Goal: Communication & Community: Answer question/provide support

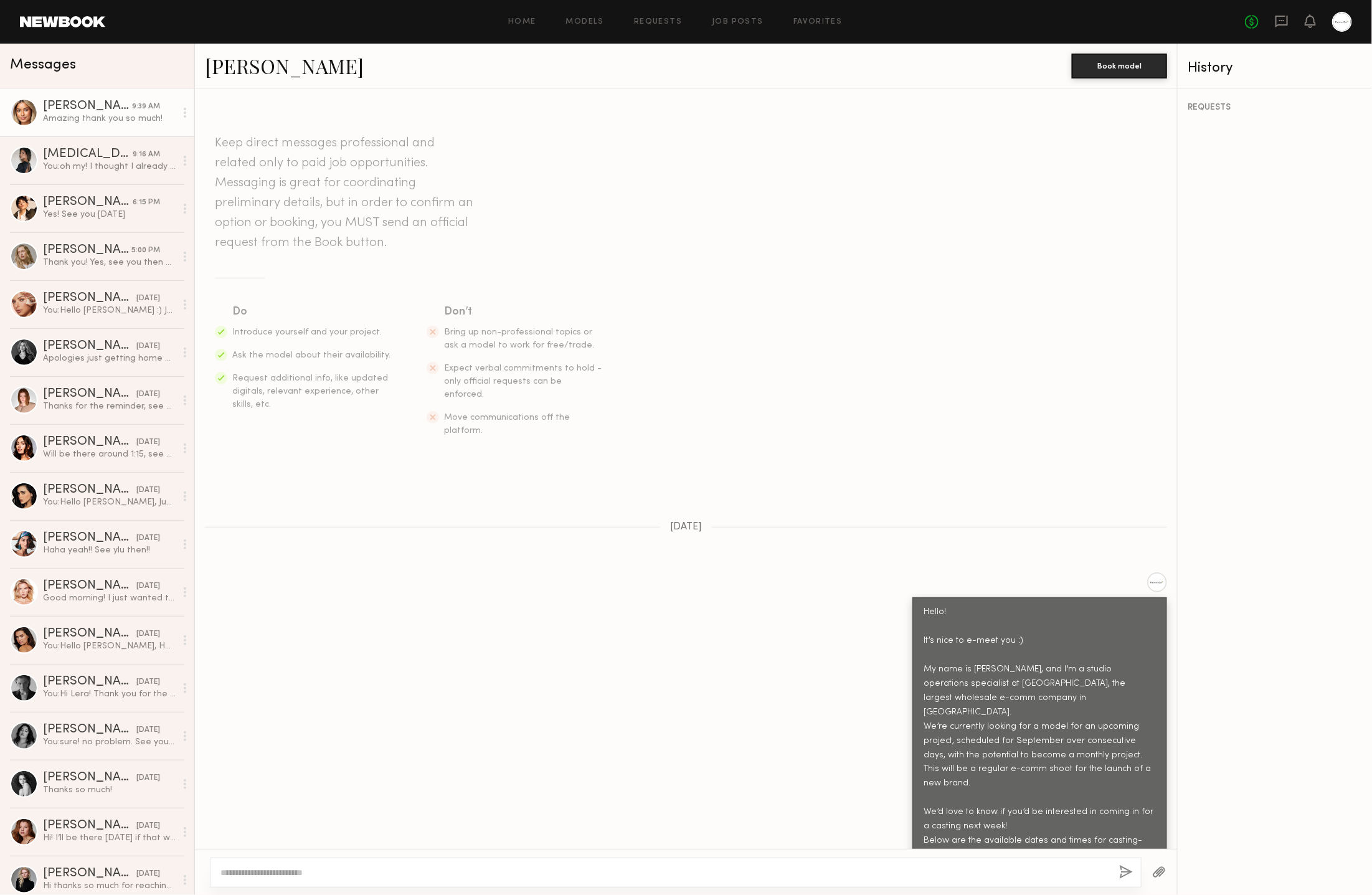
scroll to position [376, 0]
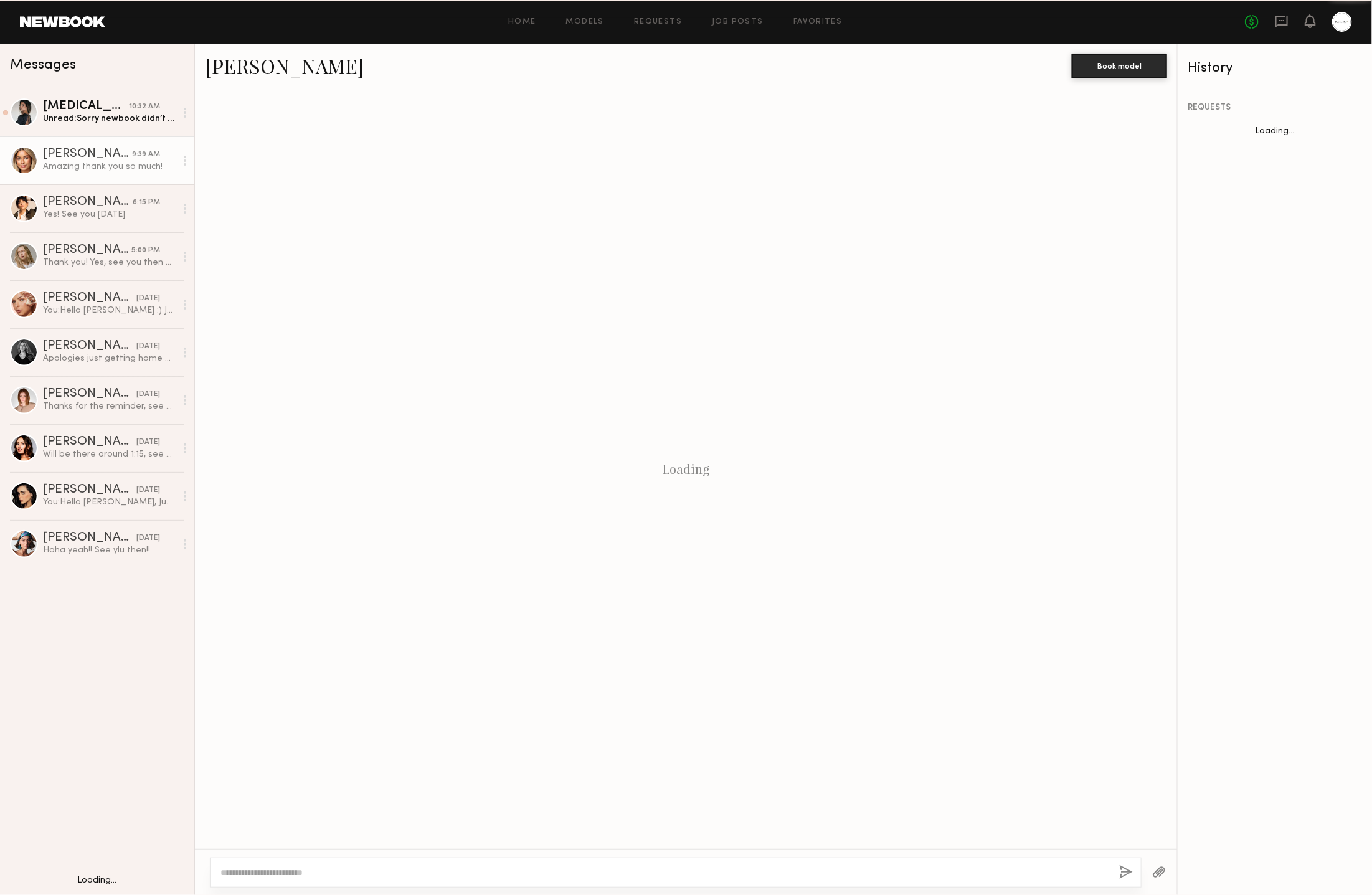
scroll to position [1204, 0]
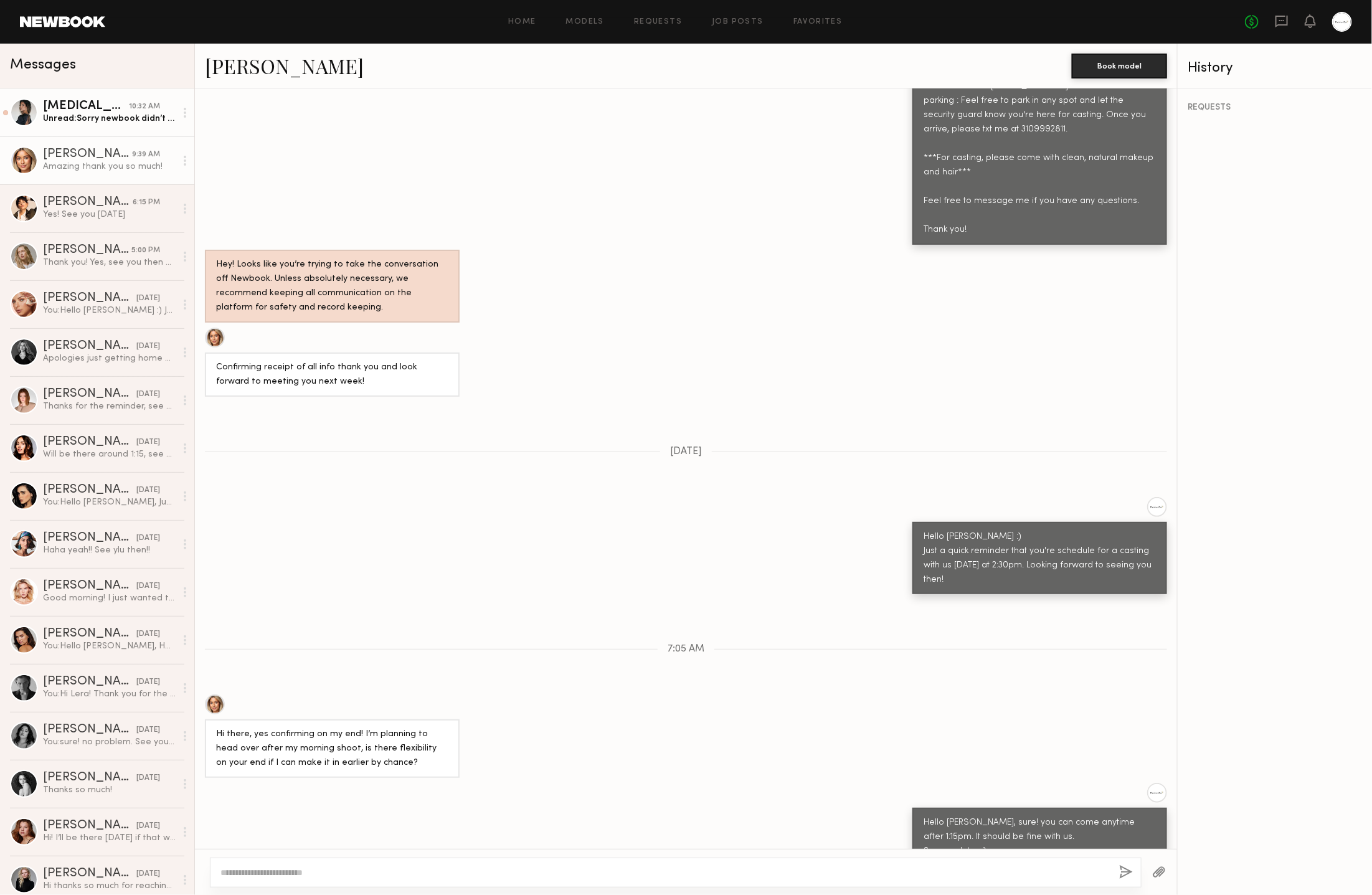
click at [136, 114] on div "Unread: Sorry newbook didn’t notify me you responded I’ll be there in 45" at bounding box center [109, 118] width 133 height 12
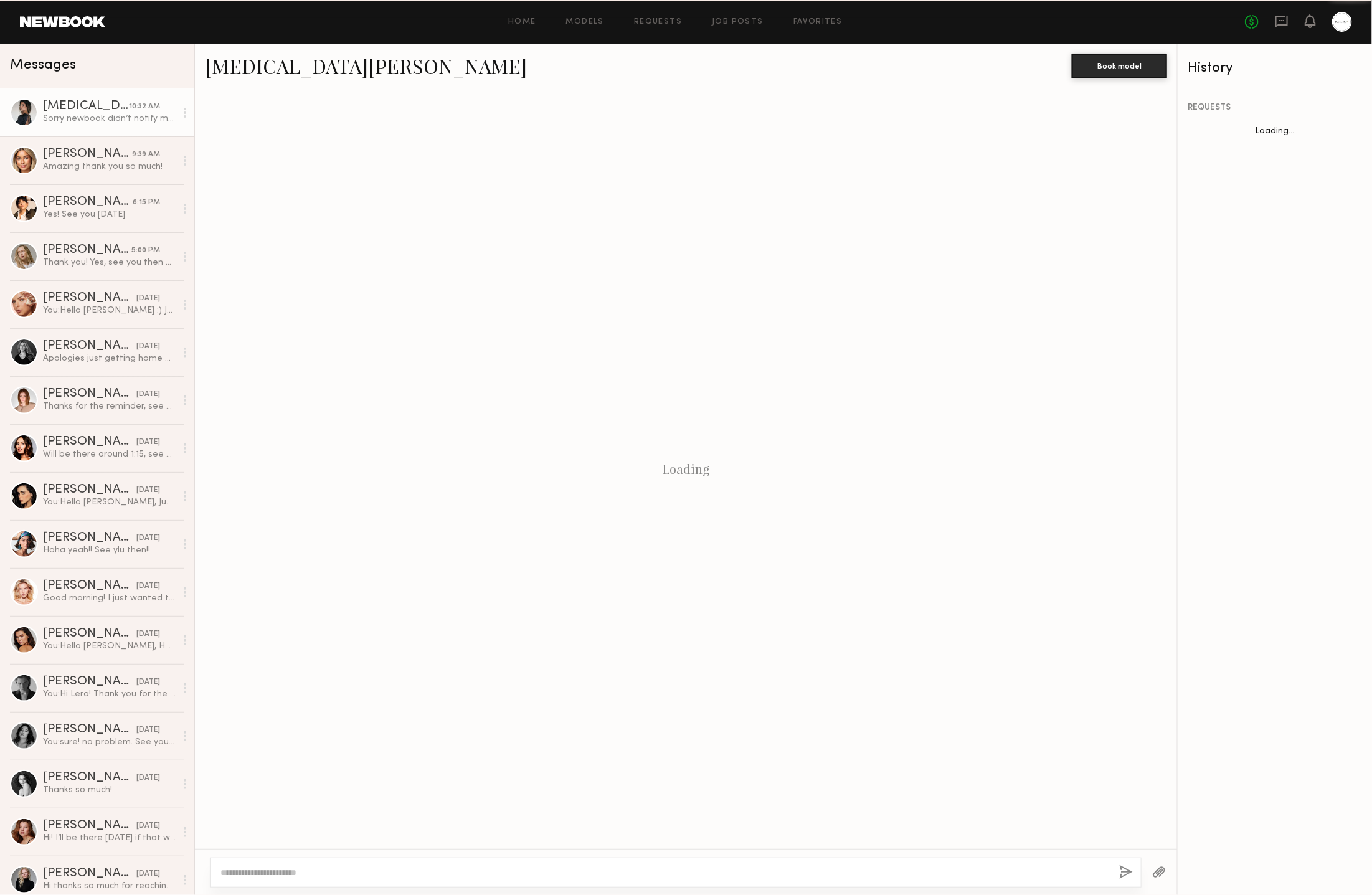
scroll to position [607, 0]
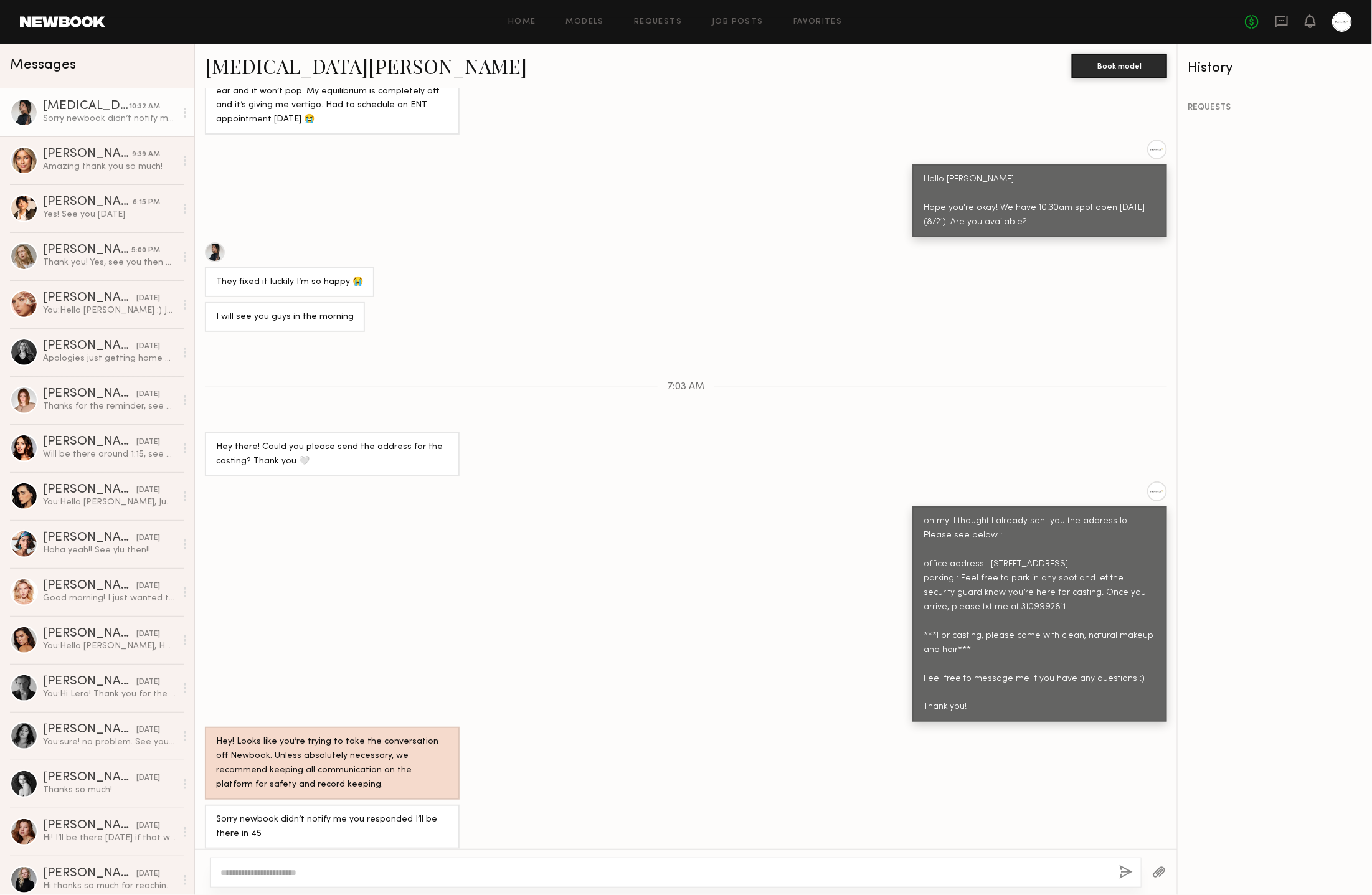
click at [464, 874] on textarea at bounding box center [665, 872] width 889 height 12
click at [486, 875] on textarea at bounding box center [665, 872] width 889 height 12
click at [596, 804] on div "Sorry newbook didn’t notify me you responded I’ll be there in 45" at bounding box center [686, 826] width 982 height 44
click at [648, 866] on textarea at bounding box center [665, 872] width 889 height 12
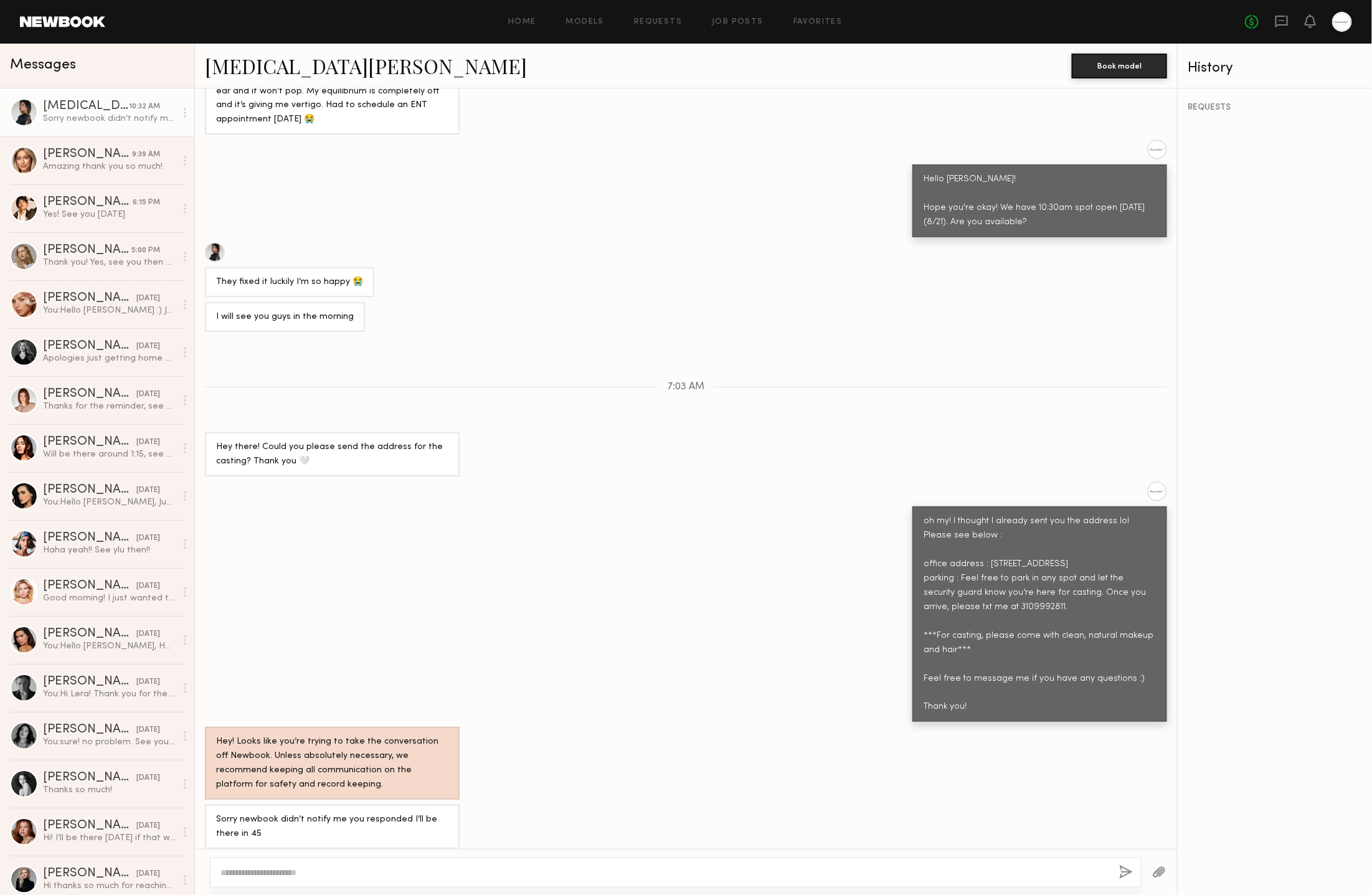
click at [608, 872] on textarea at bounding box center [665, 872] width 889 height 12
click at [725, 872] on textarea at bounding box center [665, 872] width 889 height 12
click at [1123, 611] on div "oh my! I thought I already sent you the address lol Please see below : office a…" at bounding box center [1040, 614] width 233 height 200
drag, startPoint x: 1082, startPoint y: 603, endPoint x: 941, endPoint y: 602, distance: 141.0
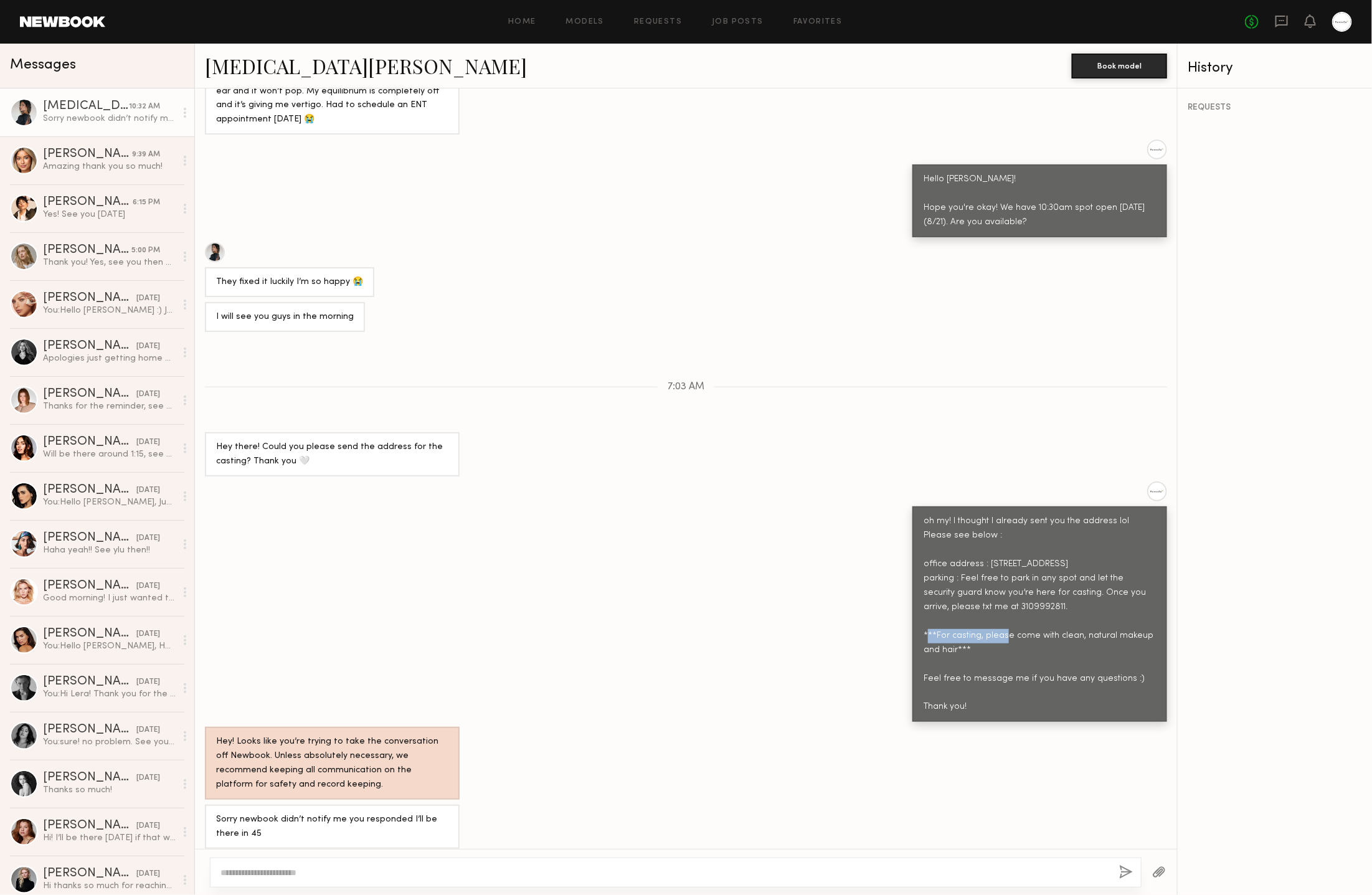
click at [942, 603] on div "oh my! I thought I already sent you the address lol Please see below : office a…" at bounding box center [1040, 614] width 233 height 200
click at [1028, 599] on div "oh my! I thought I already sent you the address lol Please see below : office a…" at bounding box center [1040, 614] width 233 height 200
click at [1063, 602] on div "oh my! I thought I already sent you the address lol Please see below : office a…" at bounding box center [1040, 614] width 233 height 200
click at [1147, 481] on div at bounding box center [1157, 491] width 20 height 20
click at [1109, 571] on div "oh my! I thought I already sent you the address lol Please see below : office a…" at bounding box center [1040, 614] width 233 height 200
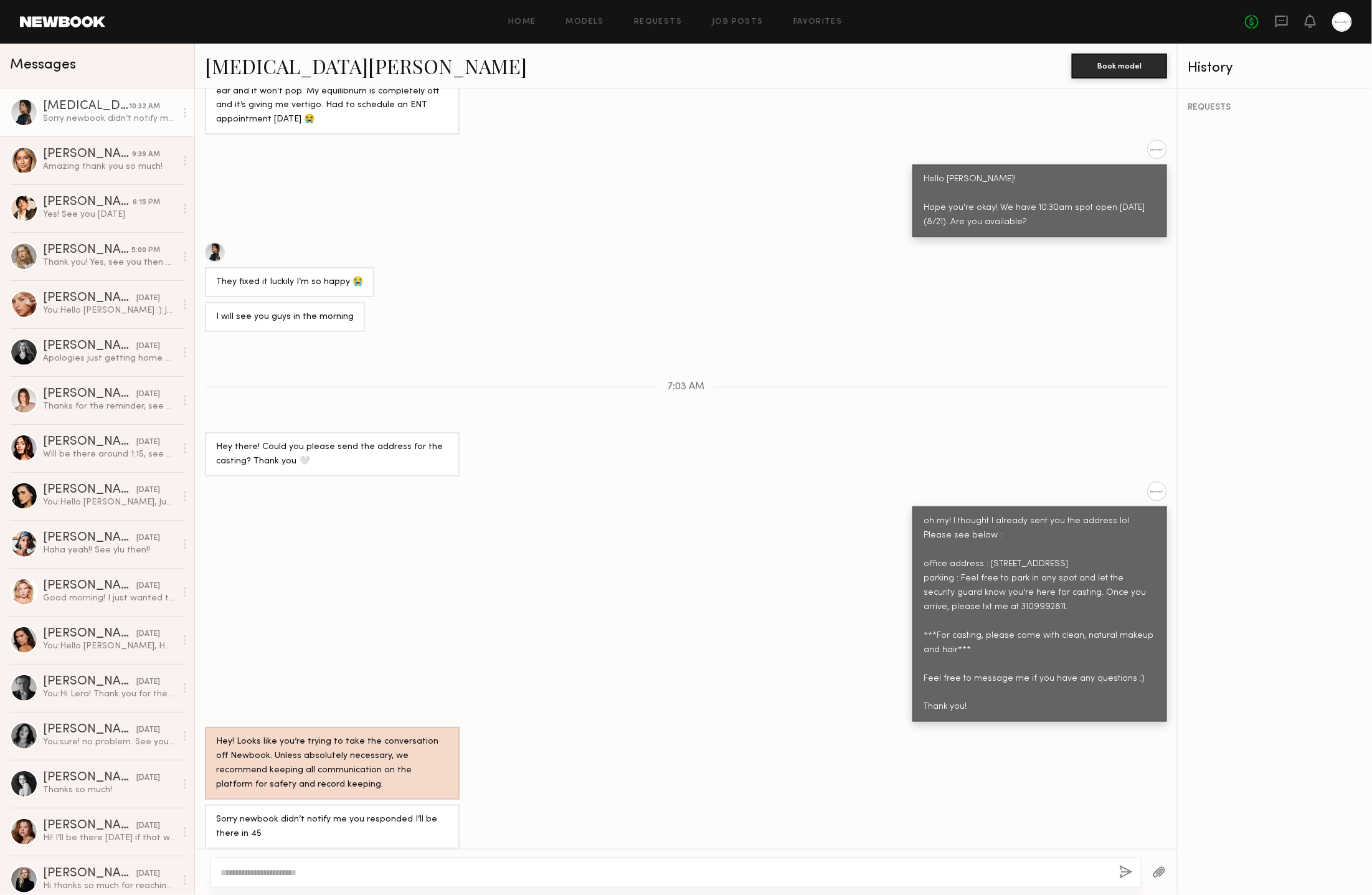
click at [588, 518] on div "oh my! I thought I already sent you the address lol Please see below : office a…" at bounding box center [686, 601] width 982 height 241
click at [656, 880] on div at bounding box center [676, 872] width 932 height 30
click at [651, 868] on textarea at bounding box center [665, 872] width 889 height 12
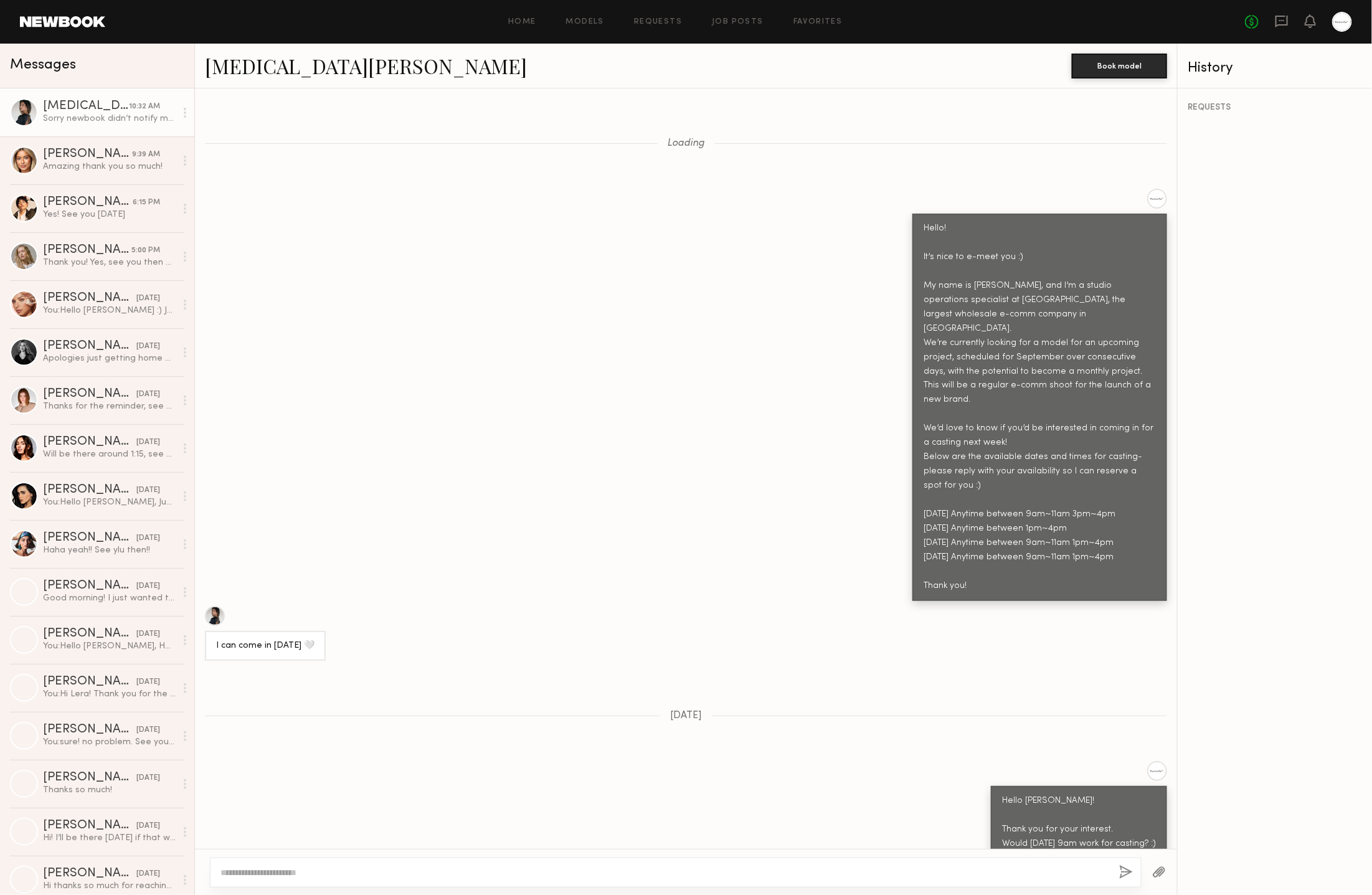
scroll to position [1269, 0]
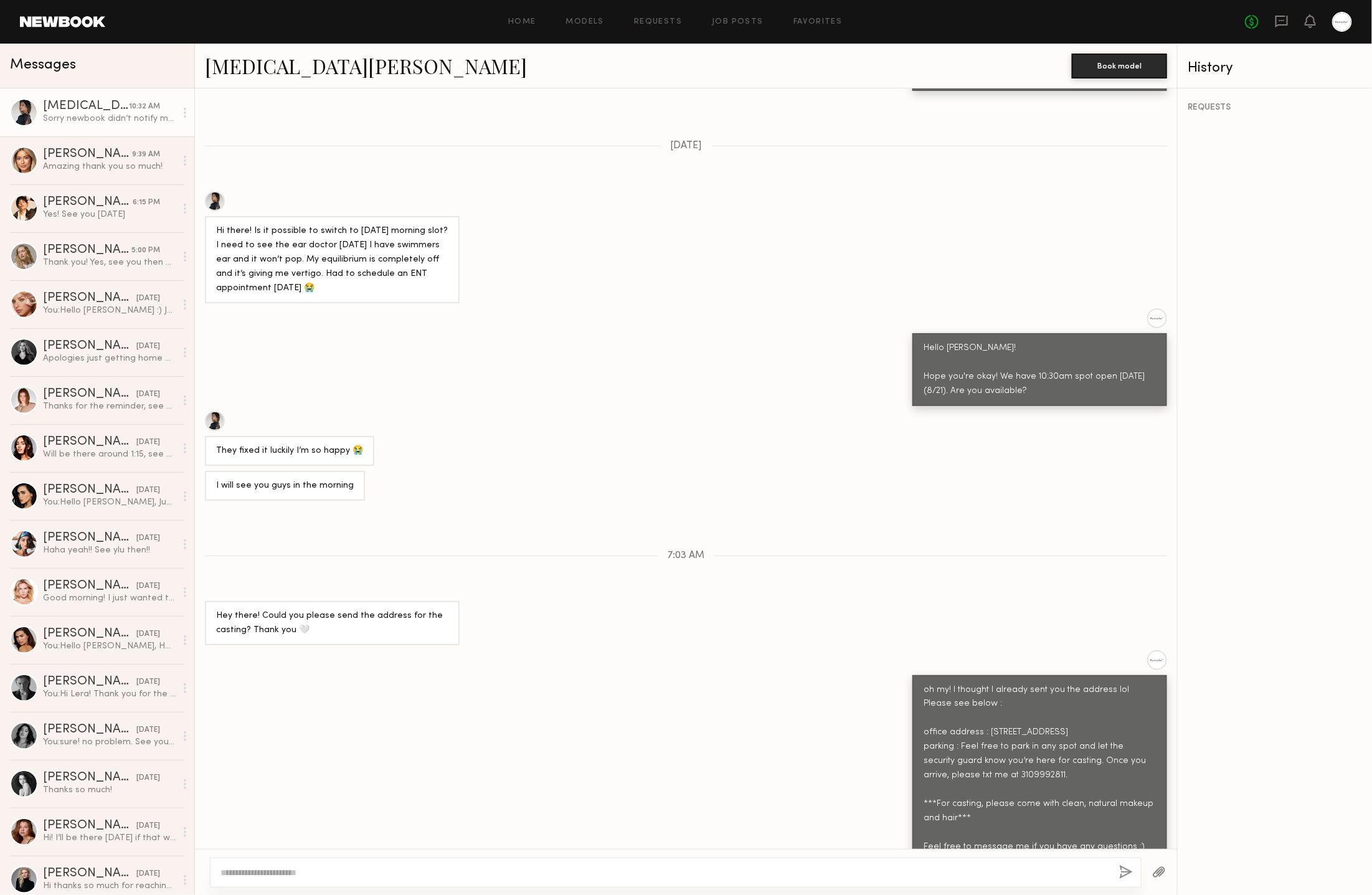
click at [644, 214] on div "Hi there! Is it possible to switch to [DATE] morning slot? I need to see the ea…" at bounding box center [686, 247] width 982 height 112
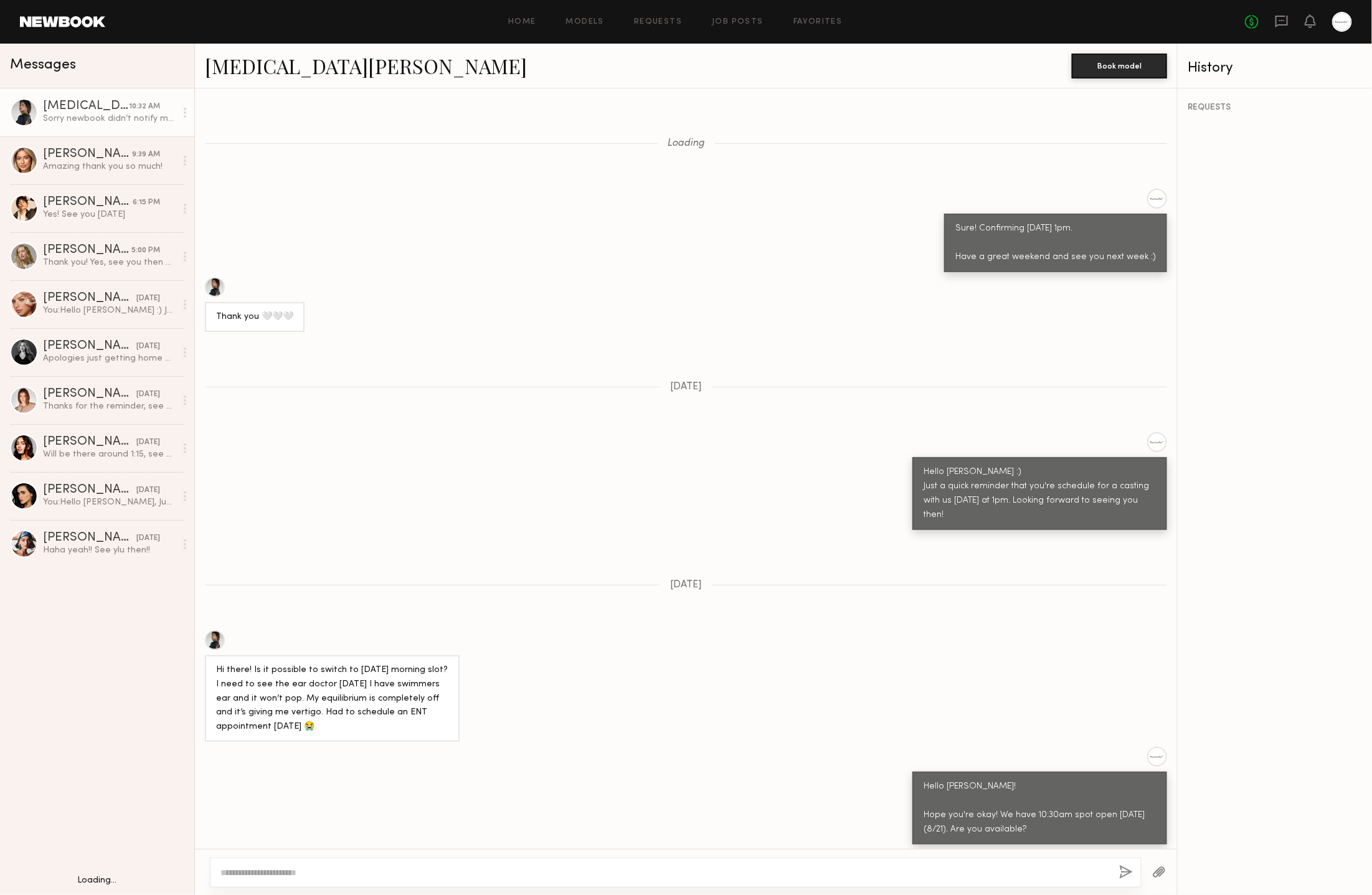
scroll to position [607, 0]
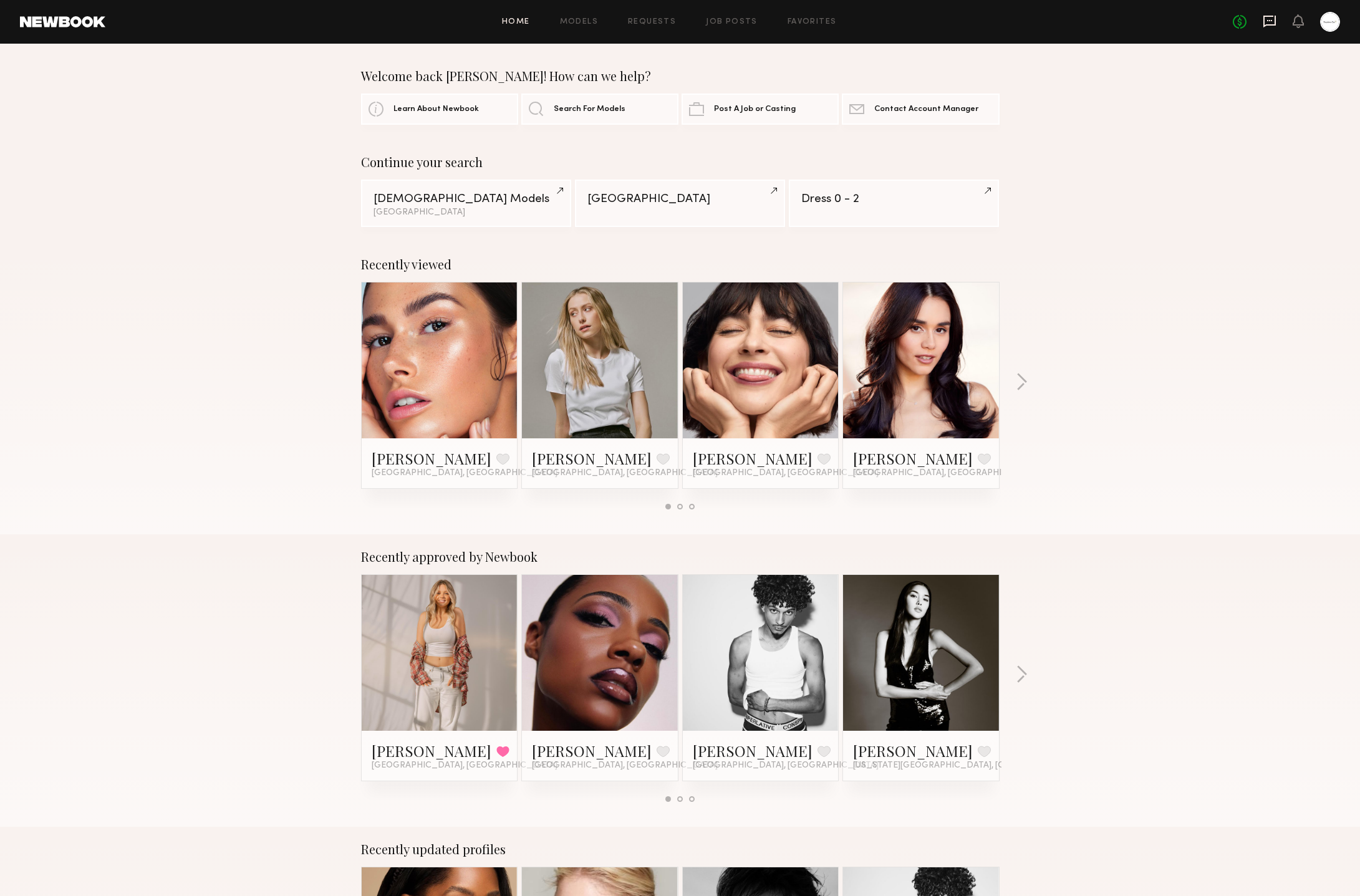
click at [1268, 16] on icon at bounding box center [1270, 21] width 13 height 12
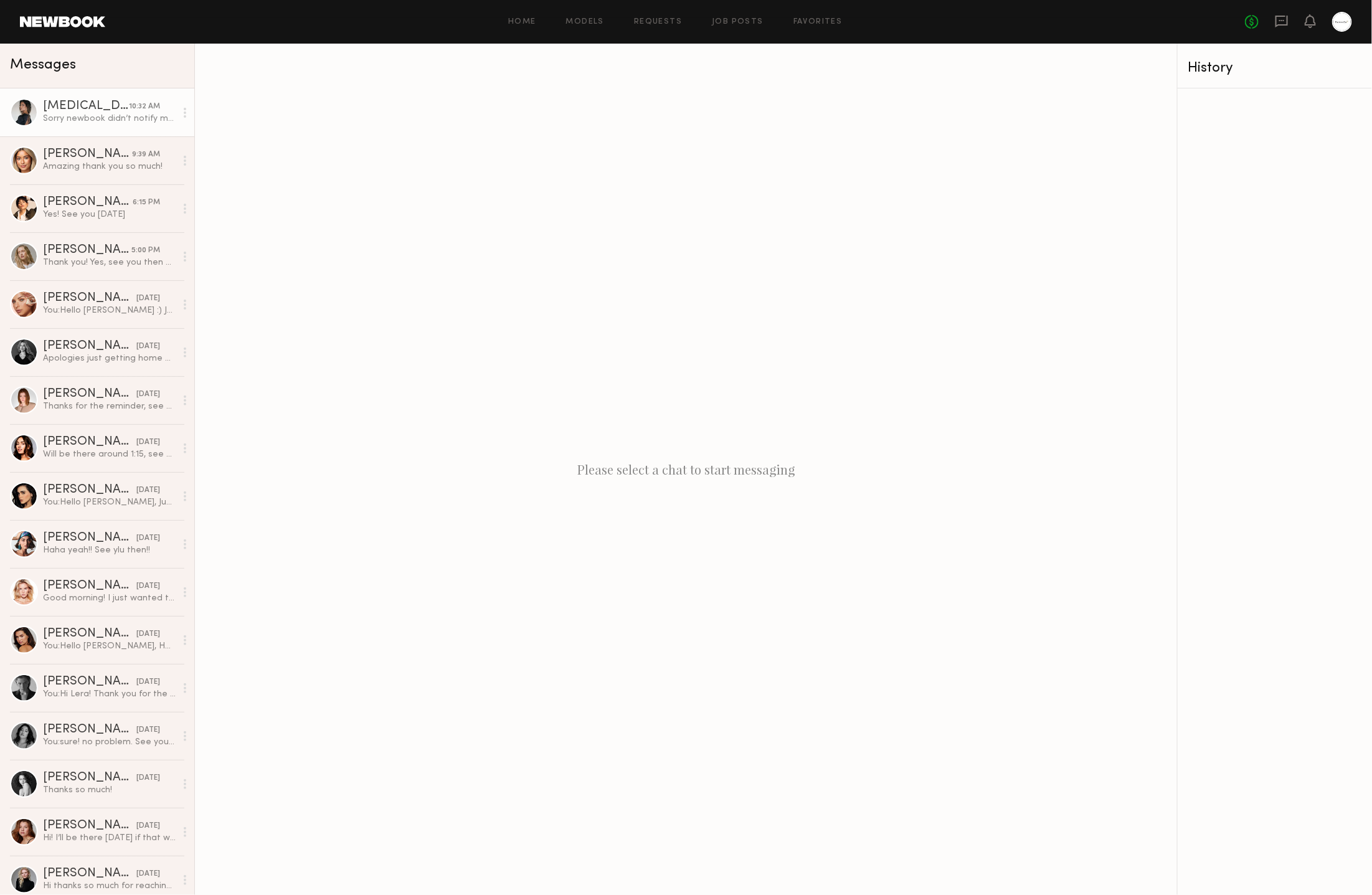
click at [104, 121] on div "Sorry newbook didn’t notify me you responded I’ll be there in 45" at bounding box center [109, 118] width 133 height 12
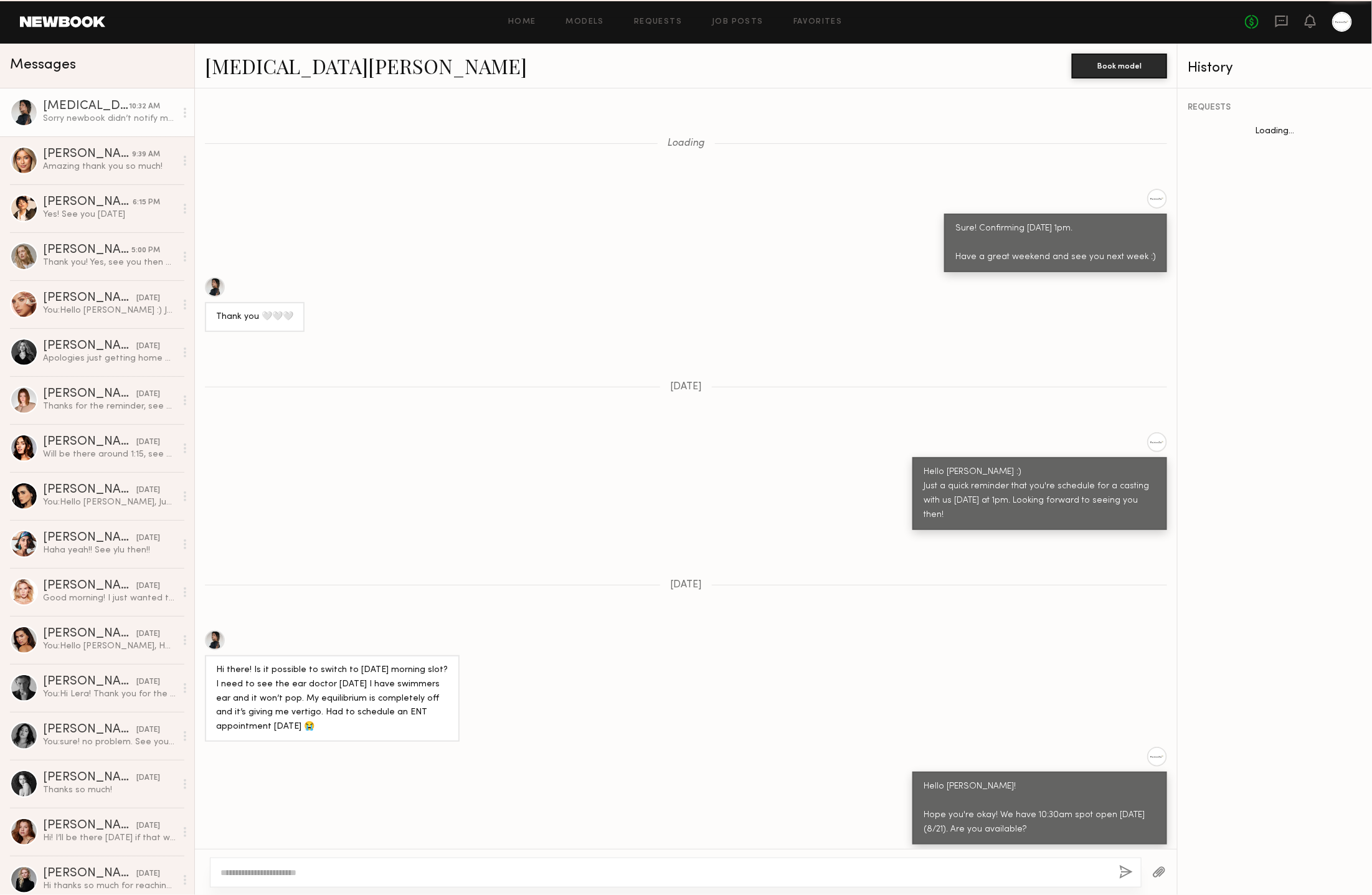
scroll to position [607, 0]
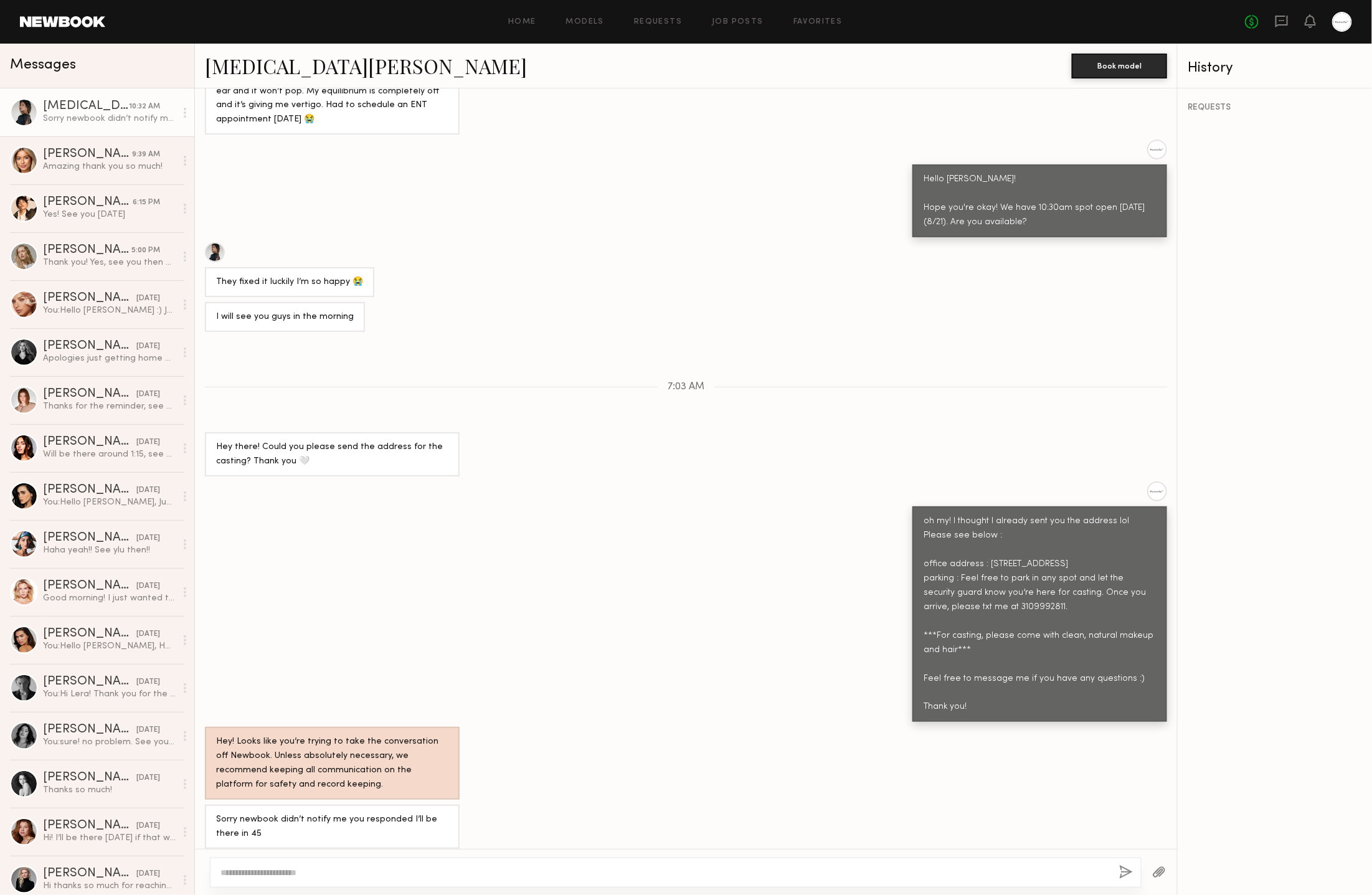
click at [224, 66] on link "[MEDICAL_DATA][PERSON_NAME]" at bounding box center [366, 66] width 322 height 27
click at [80, 205] on div "[PERSON_NAME]" at bounding box center [88, 202] width 89 height 12
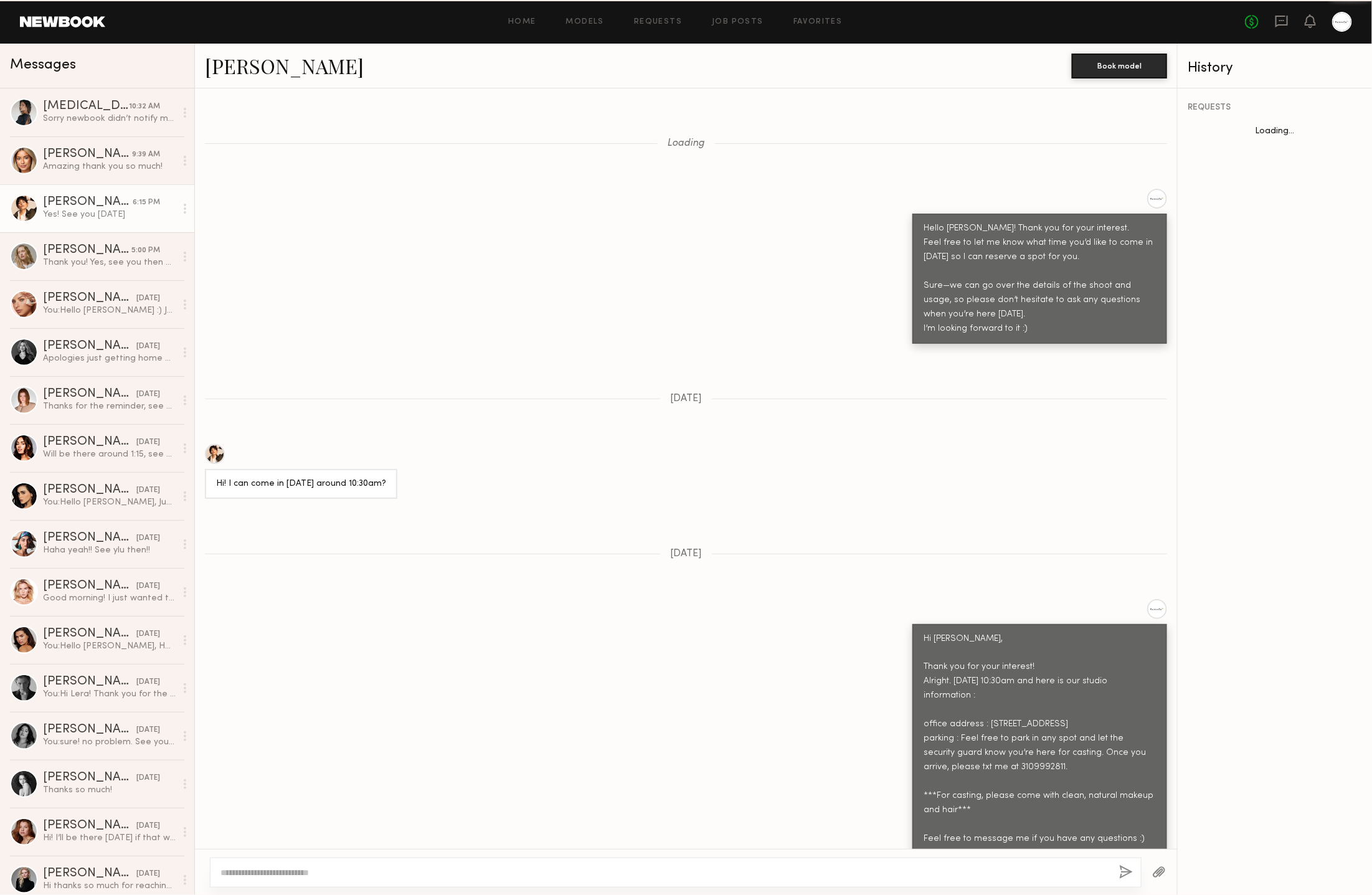
scroll to position [846, 0]
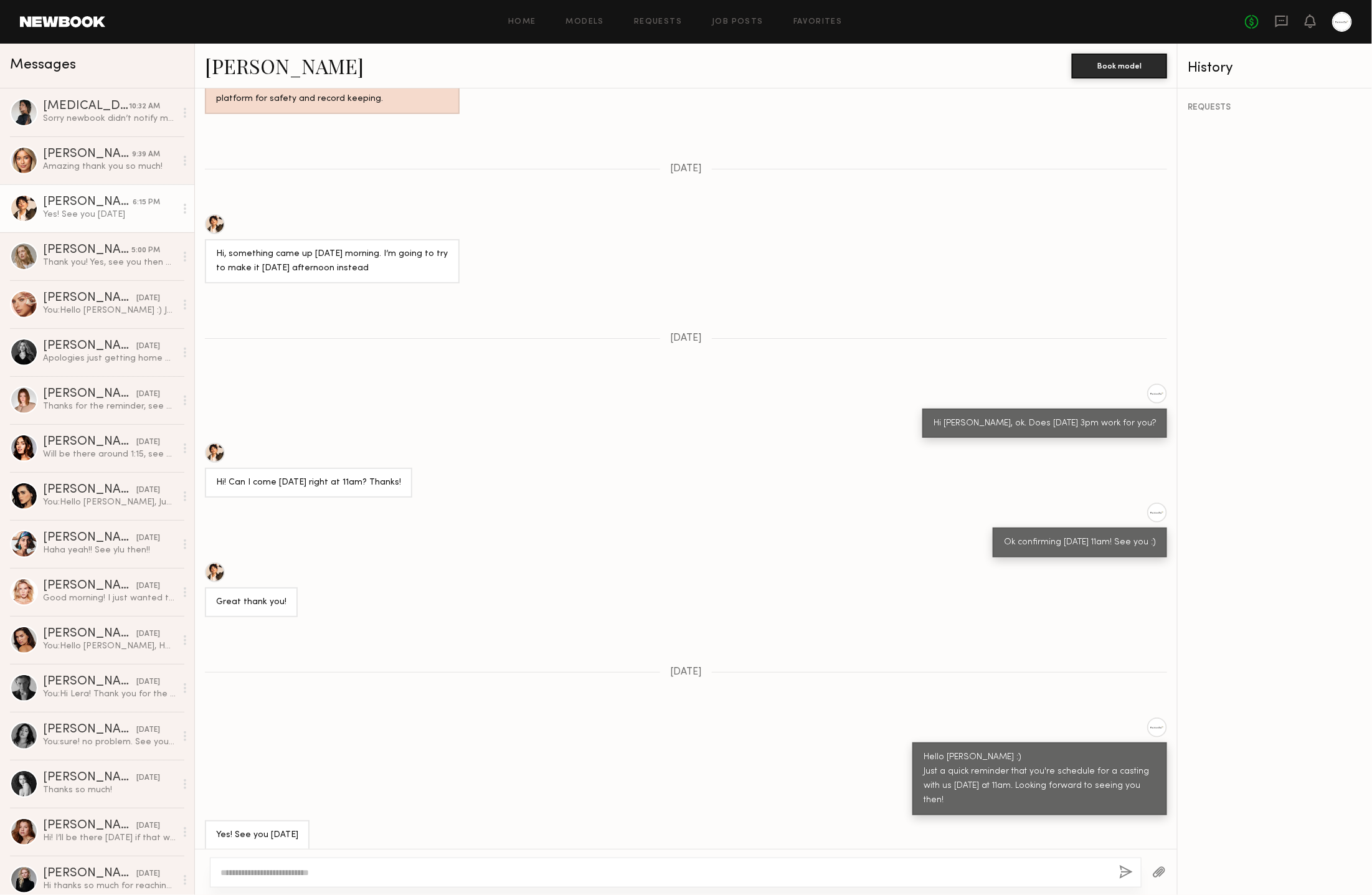
click at [256, 61] on link "[PERSON_NAME]" at bounding box center [284, 66] width 159 height 27
click at [104, 112] on div "Sorry newbook didn’t notify me you responded I’ll be there in 45" at bounding box center [109, 118] width 133 height 12
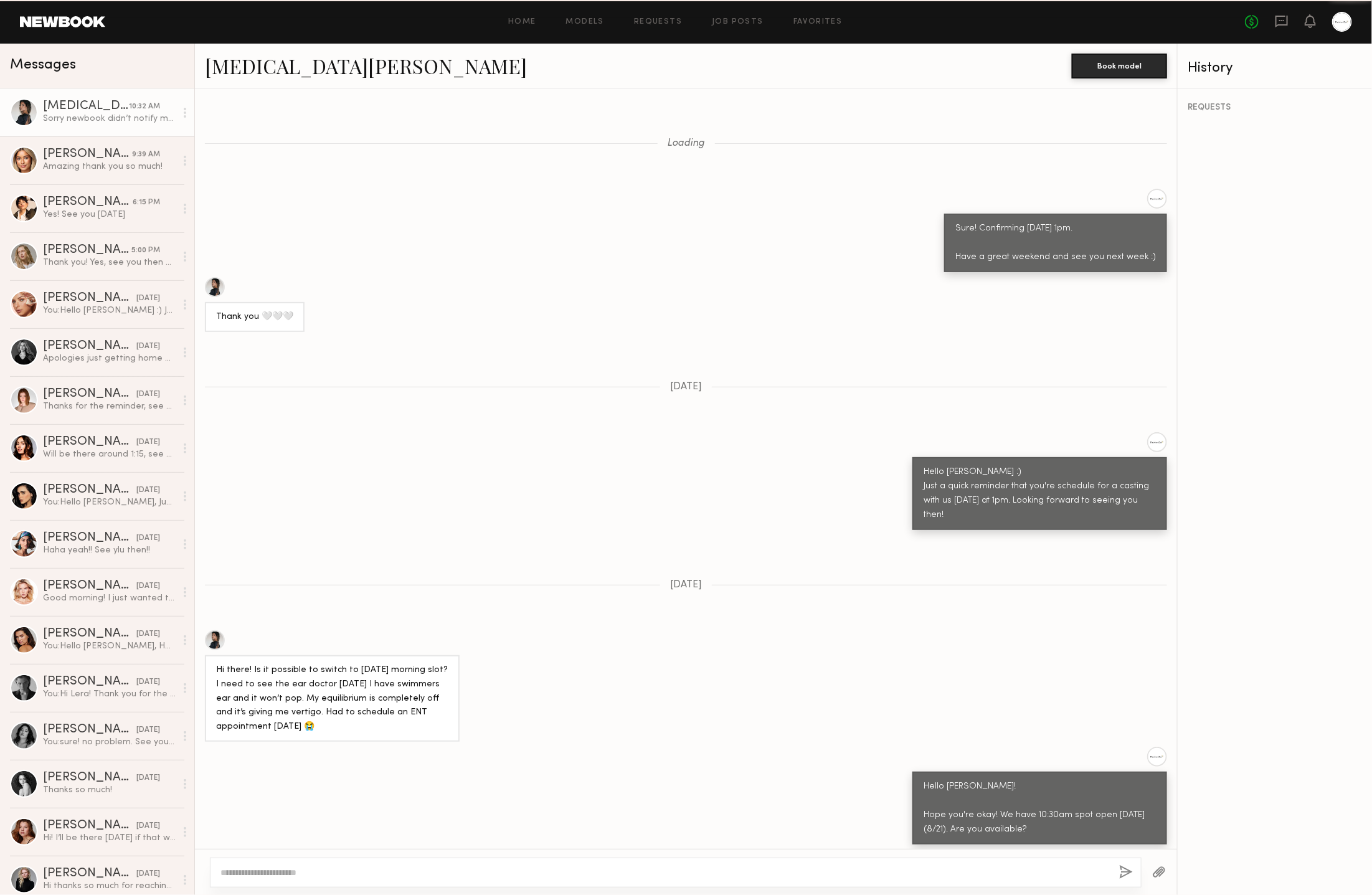
scroll to position [607, 0]
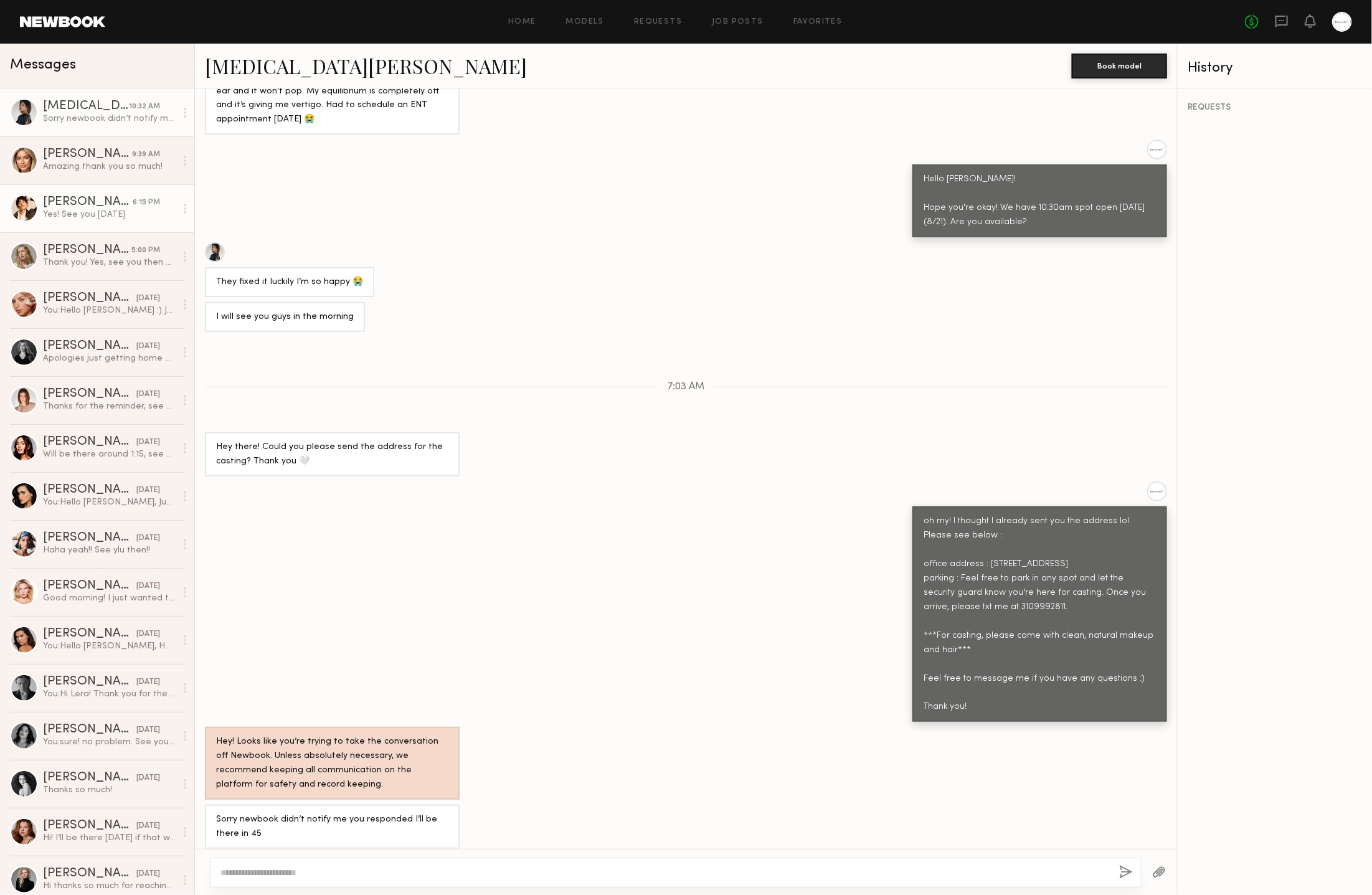
click at [100, 216] on div "Yes! See you [DATE]" at bounding box center [109, 214] width 133 height 12
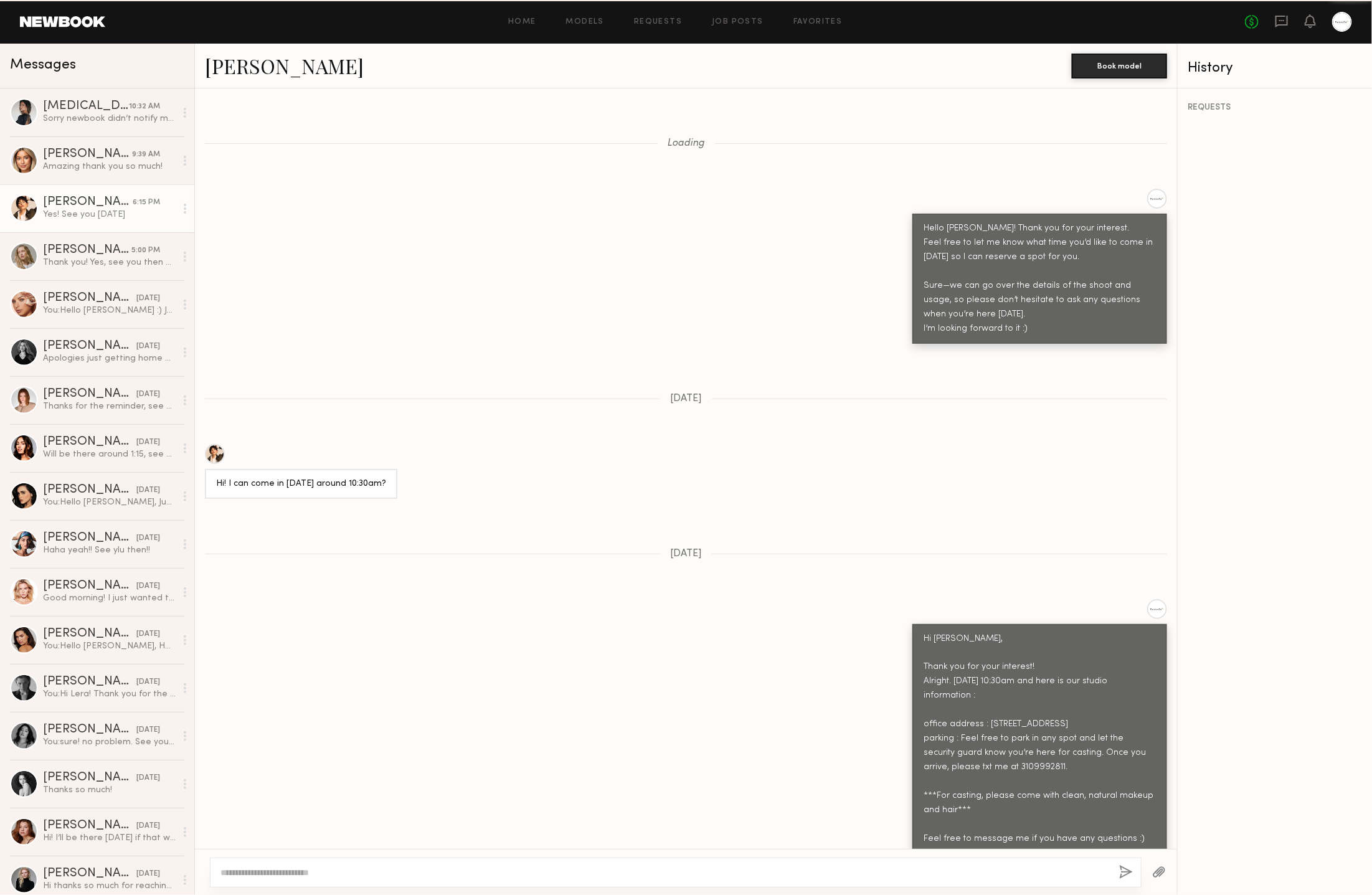
scroll to position [846, 0]
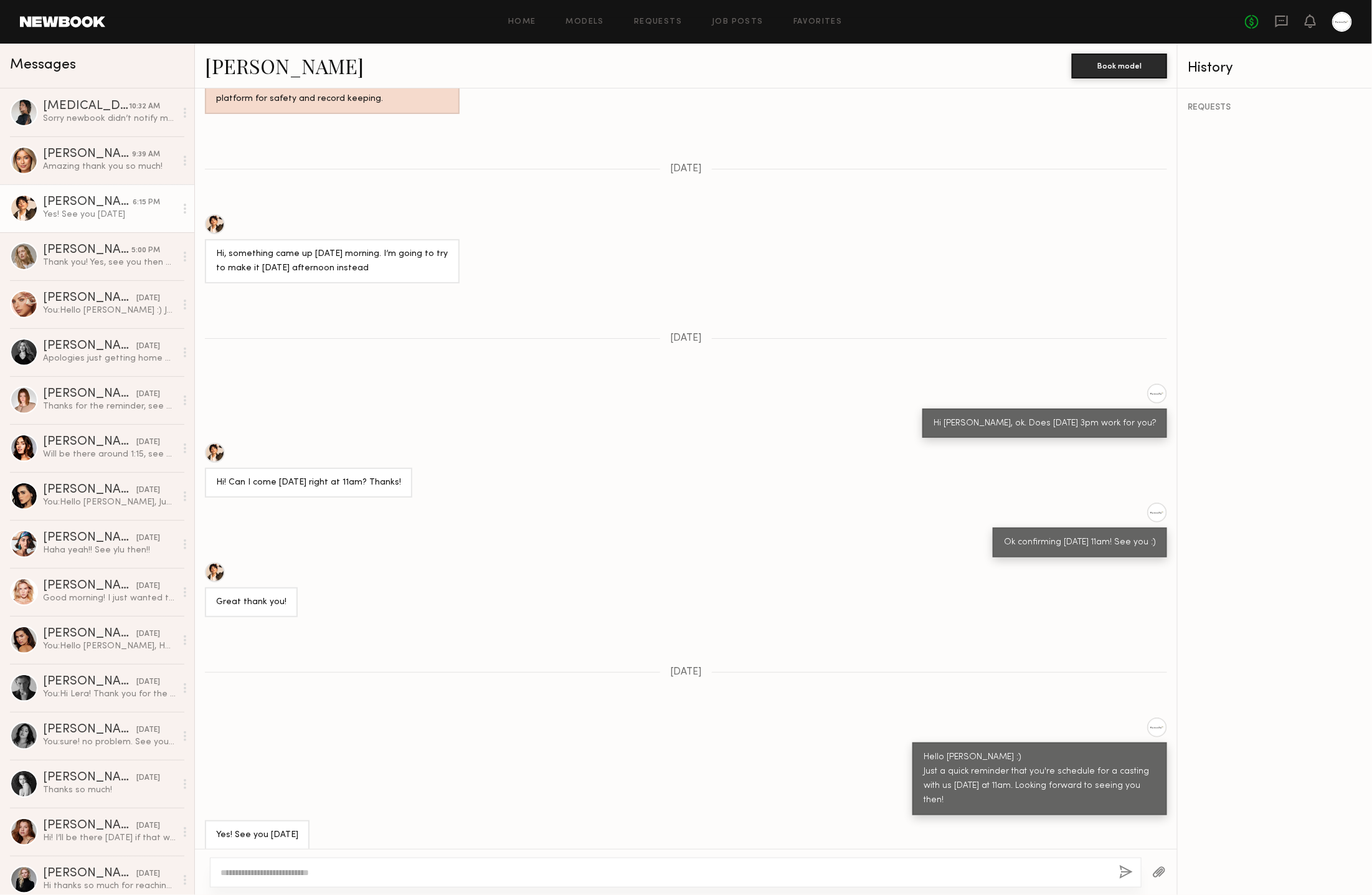
click at [636, 591] on div "Great thank you!" at bounding box center [686, 590] width 982 height 55
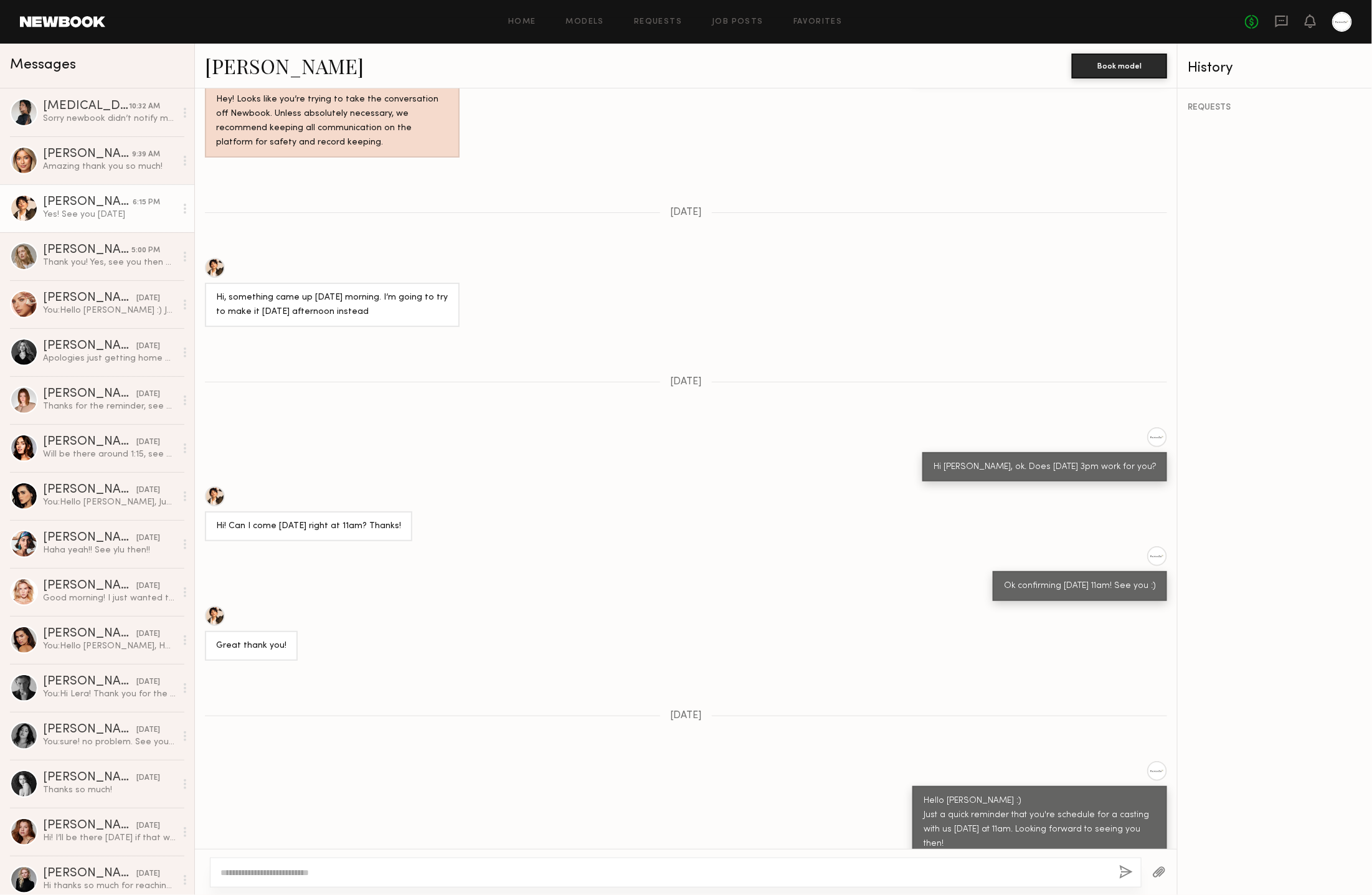
scroll to position [846, 0]
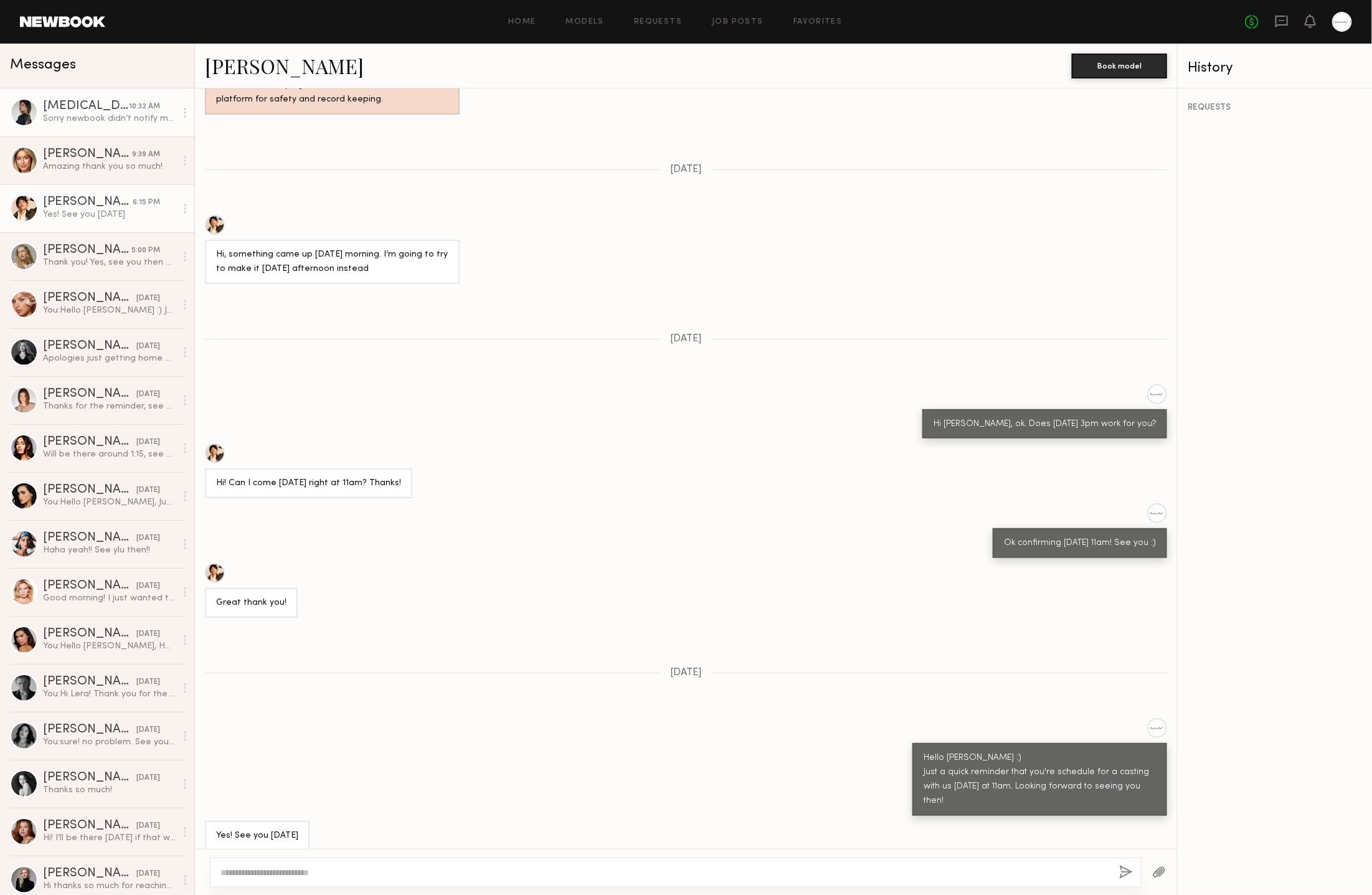
click at [117, 119] on div "Sorry newbook didn’t notify me you responded I’ll be there in 45" at bounding box center [109, 118] width 133 height 12
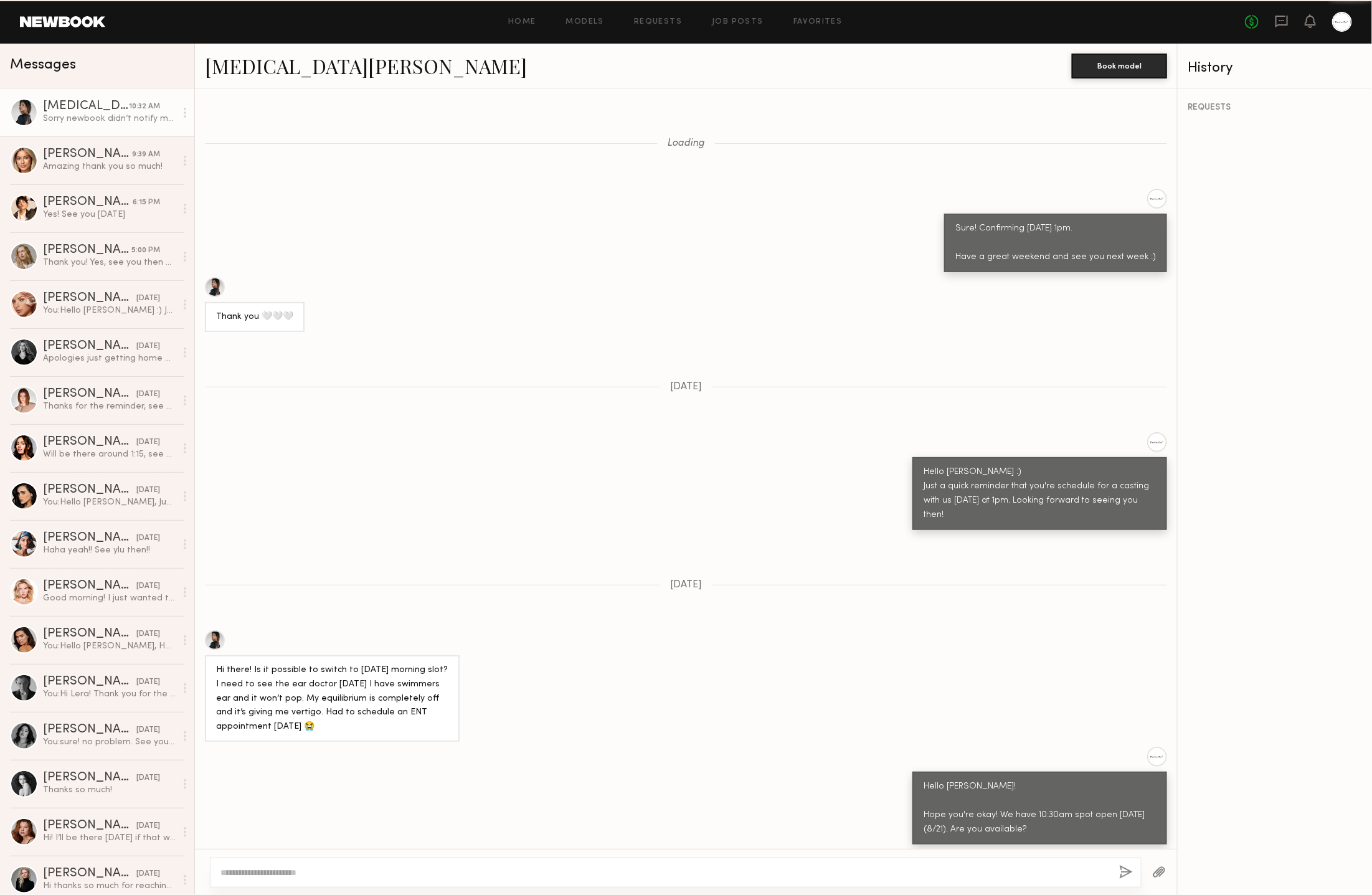
scroll to position [607, 0]
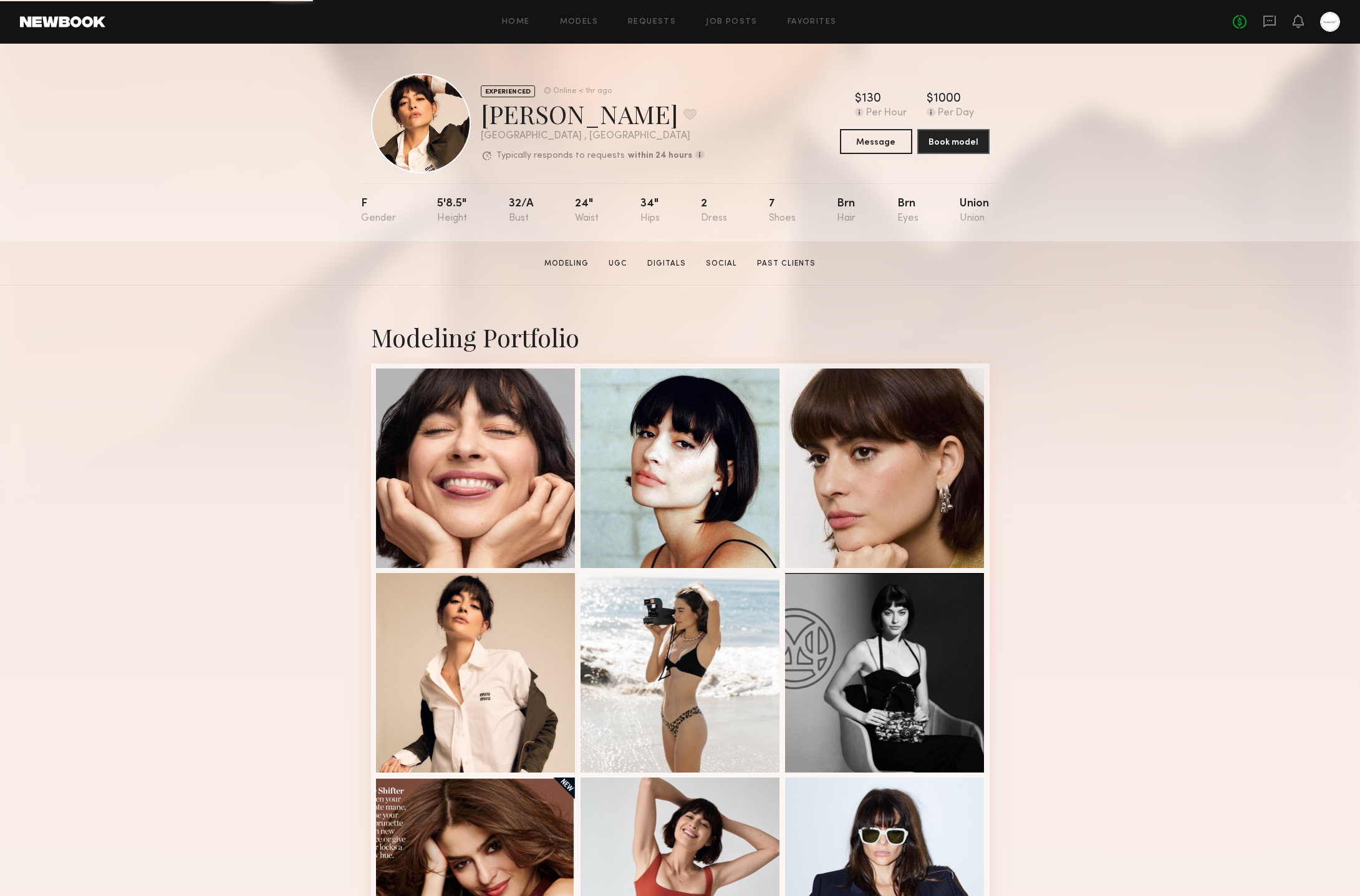
click at [1086, 344] on div "Modeling Portfolio View More" at bounding box center [680, 770] width 1360 height 970
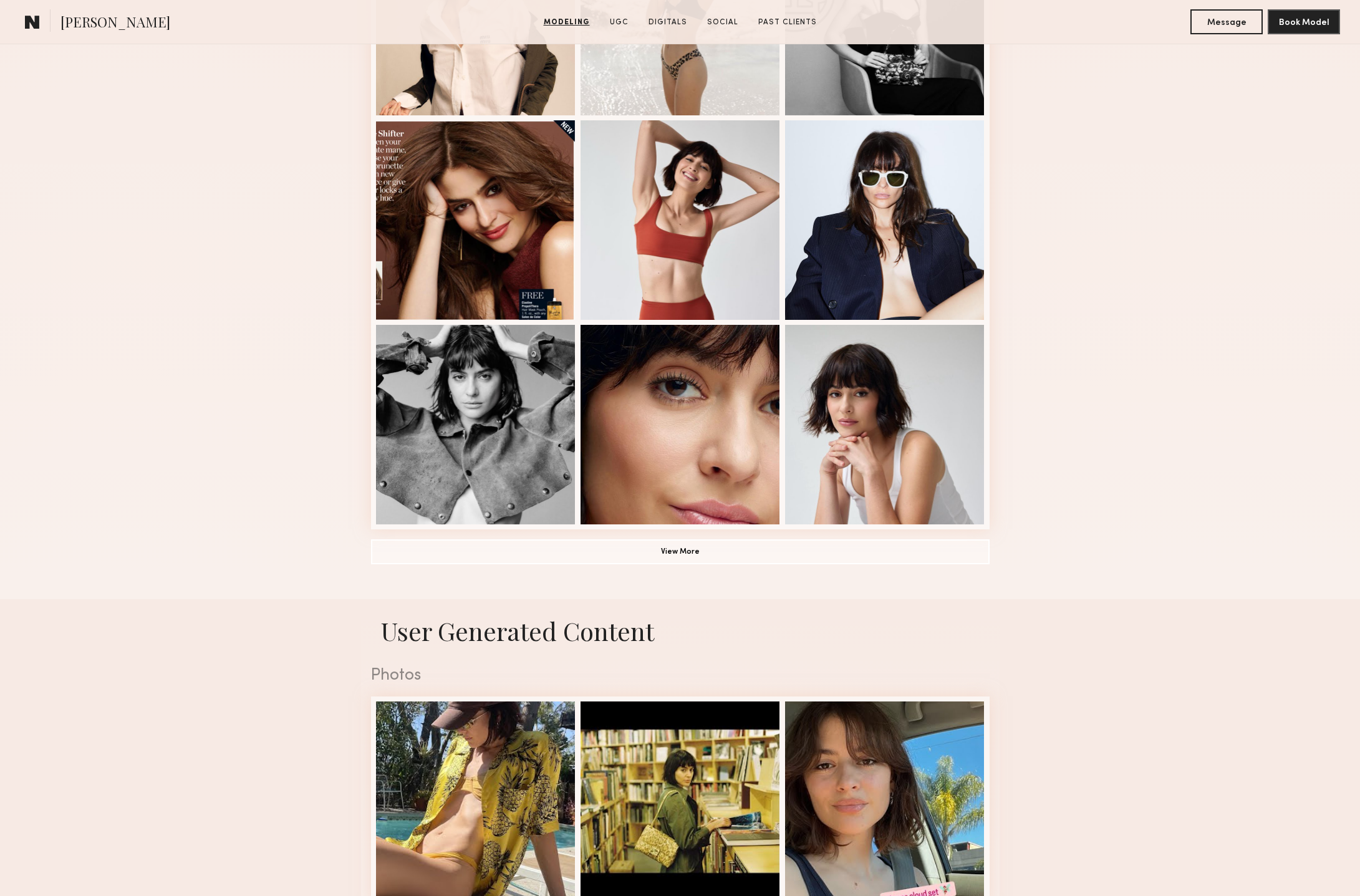
scroll to position [667, 0]
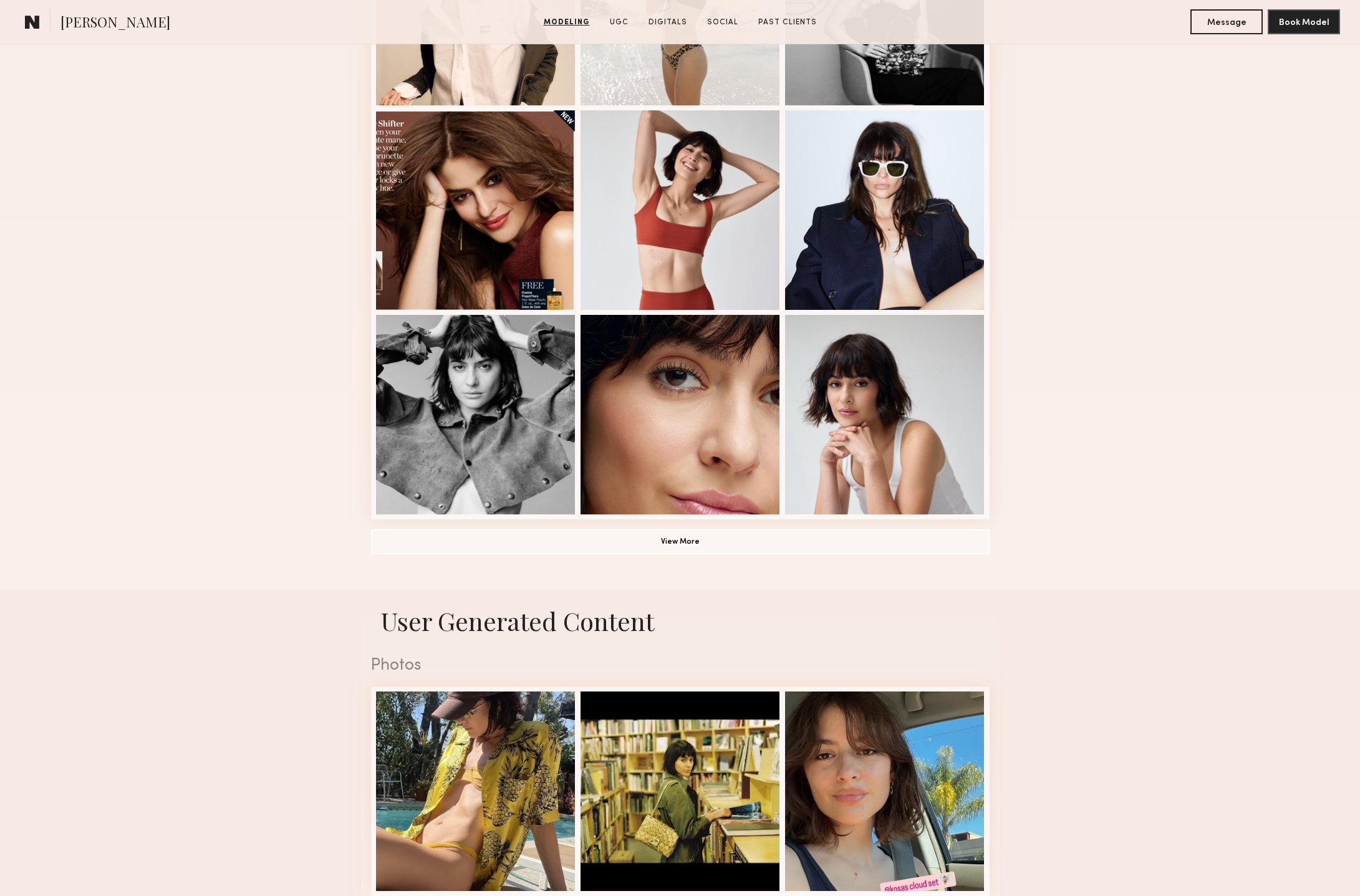
click at [1163, 534] on div "Modeling Portfolio View More" at bounding box center [680, 103] width 1360 height 970
click at [857, 542] on button "View More" at bounding box center [680, 541] width 618 height 25
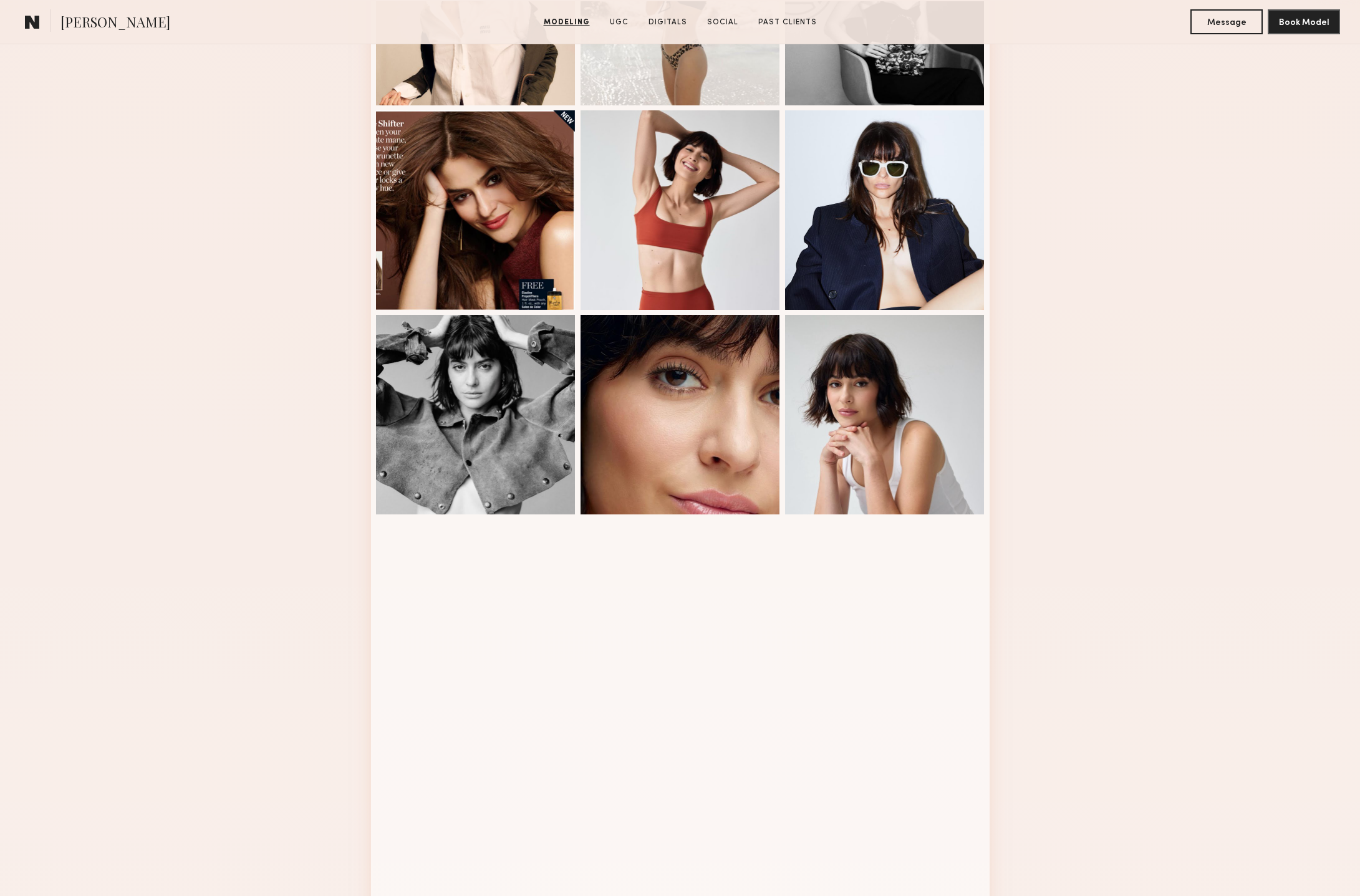
click at [1255, 415] on div "Modeling Portfolio" at bounding box center [680, 495] width 1360 height 1754
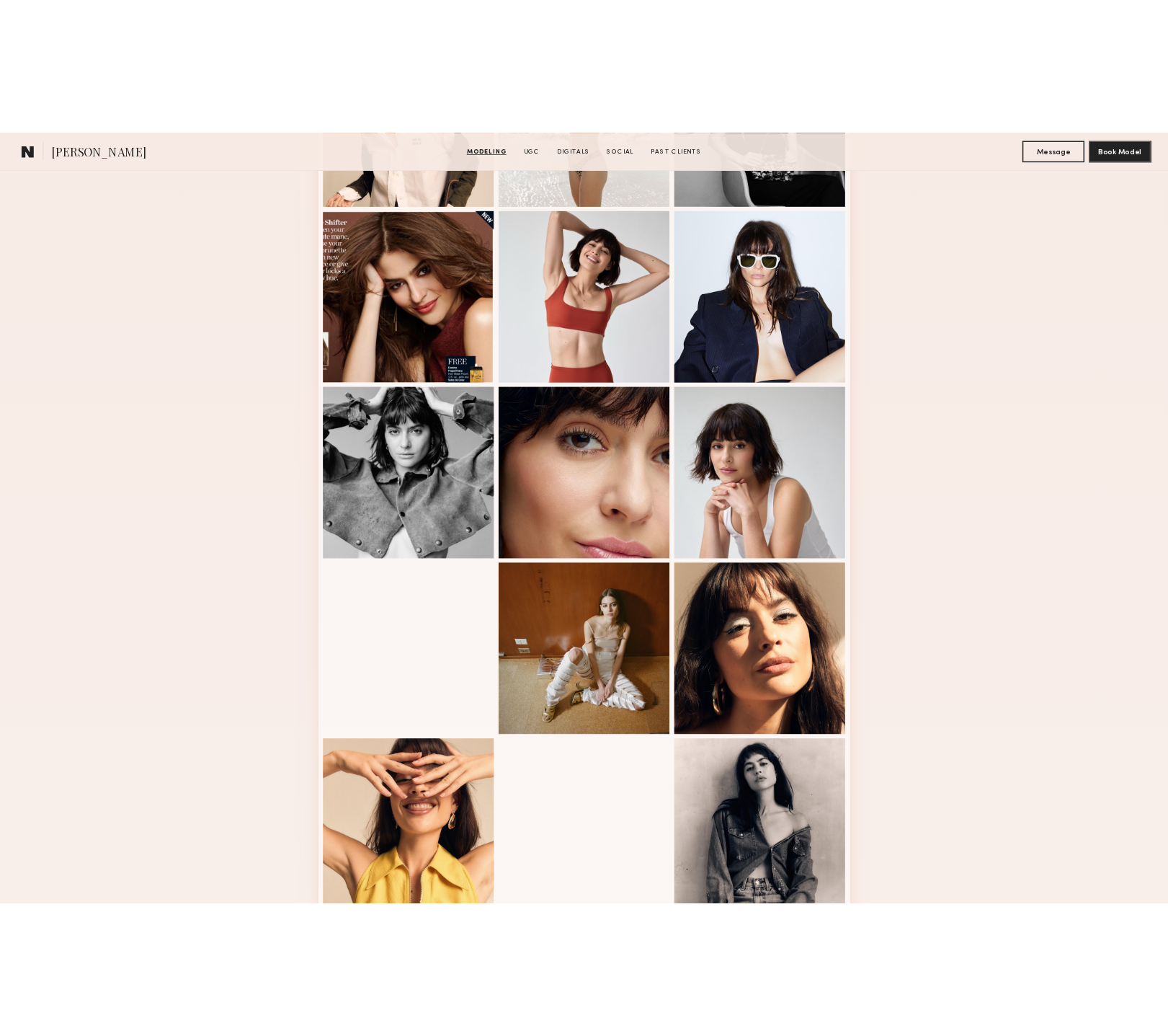
scroll to position [868, 0]
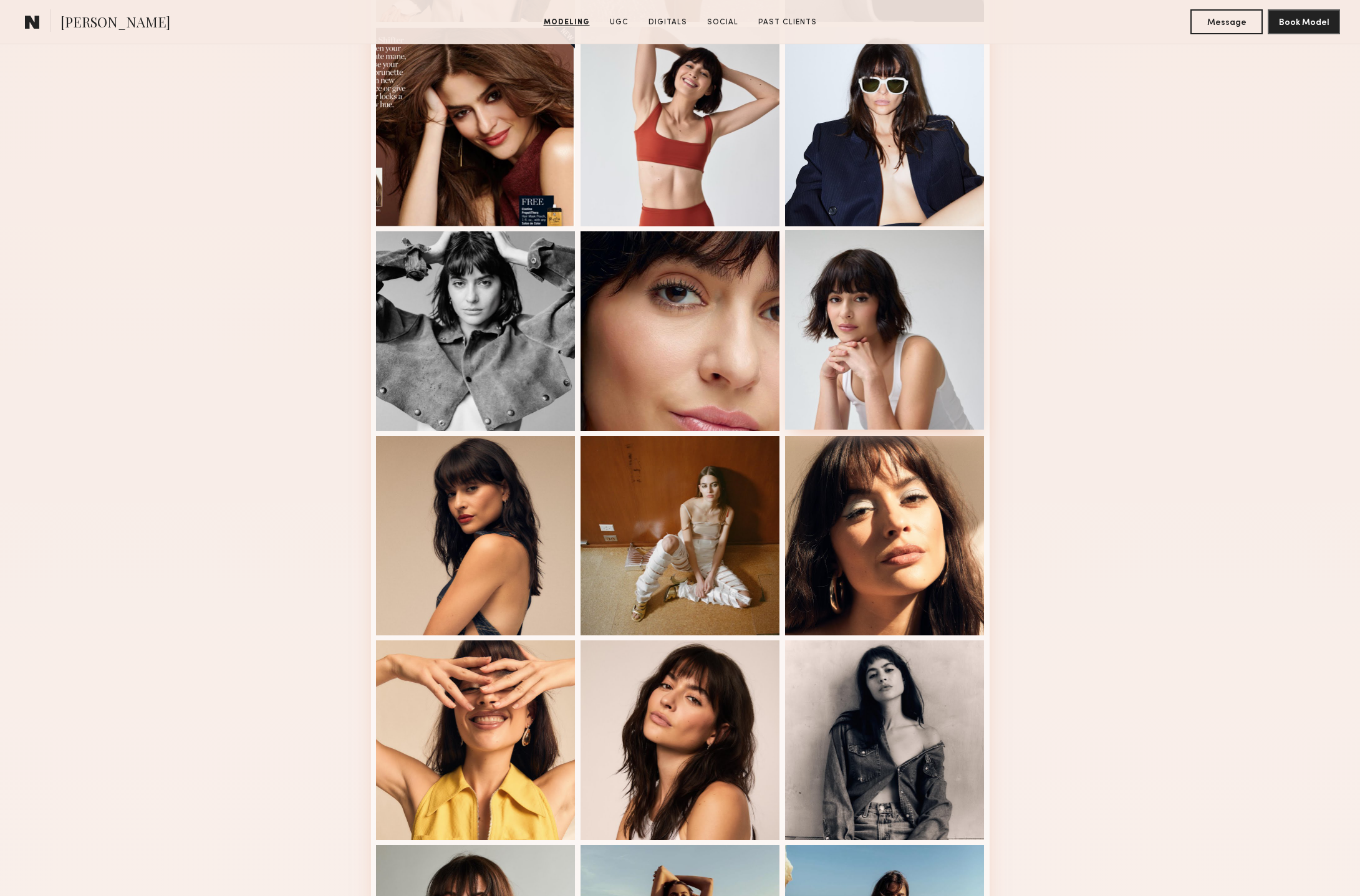
click at [933, 336] on div at bounding box center [884, 330] width 200 height 200
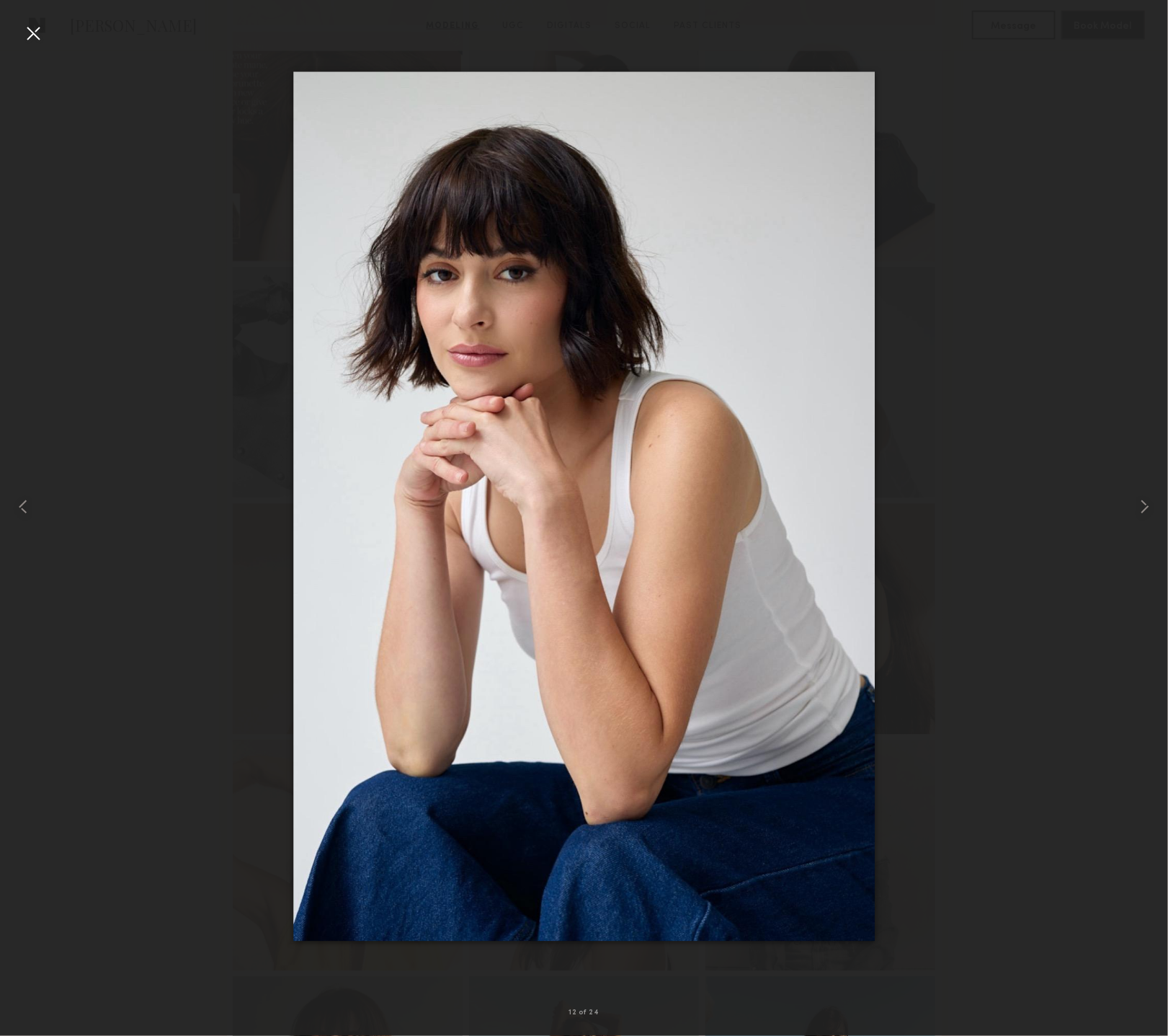
click at [30, 34] on div at bounding box center [33, 33] width 23 height 23
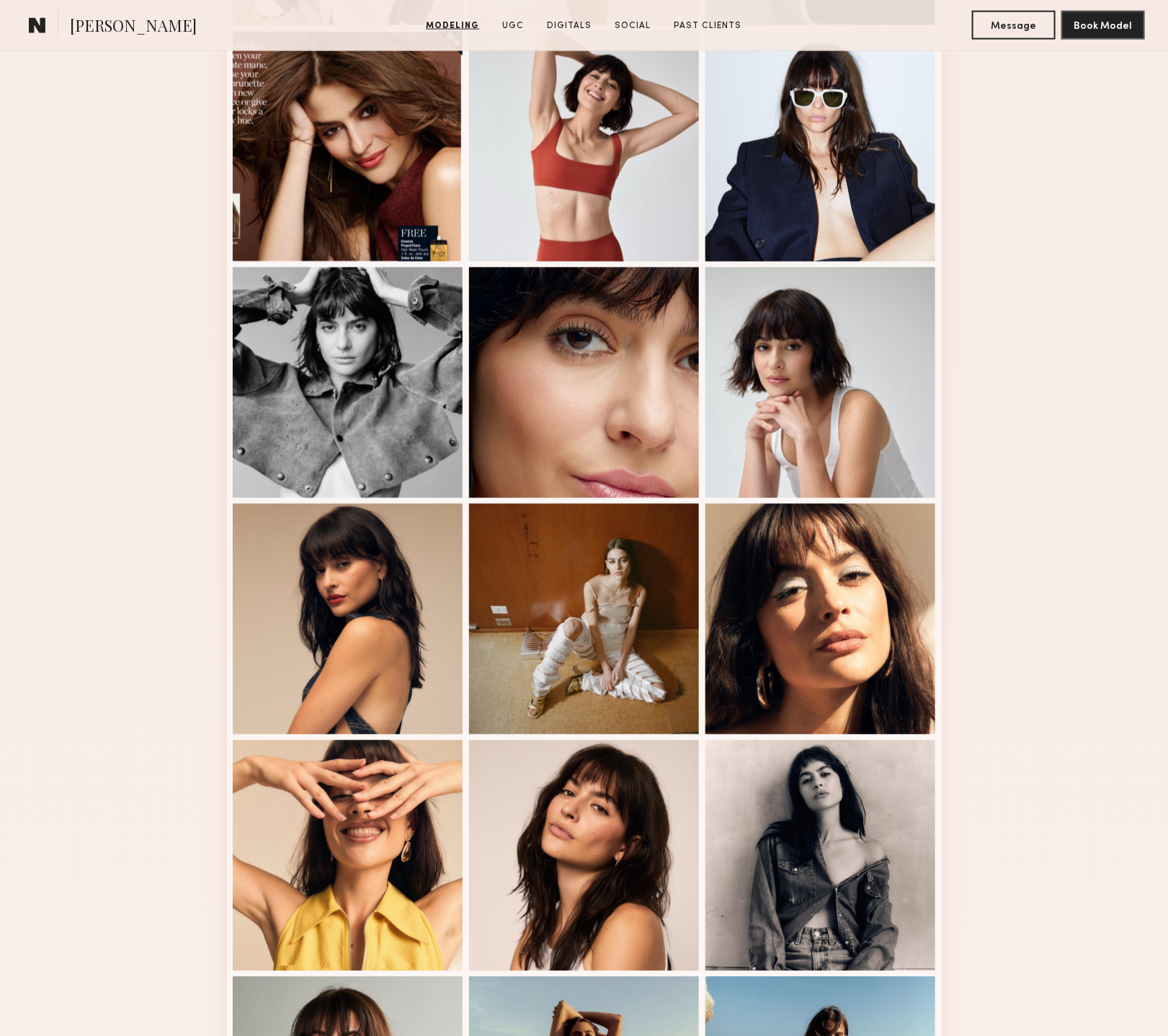
click at [1122, 654] on div "Modeling Portfolio" at bounding box center [584, 476] width 1168 height 2028
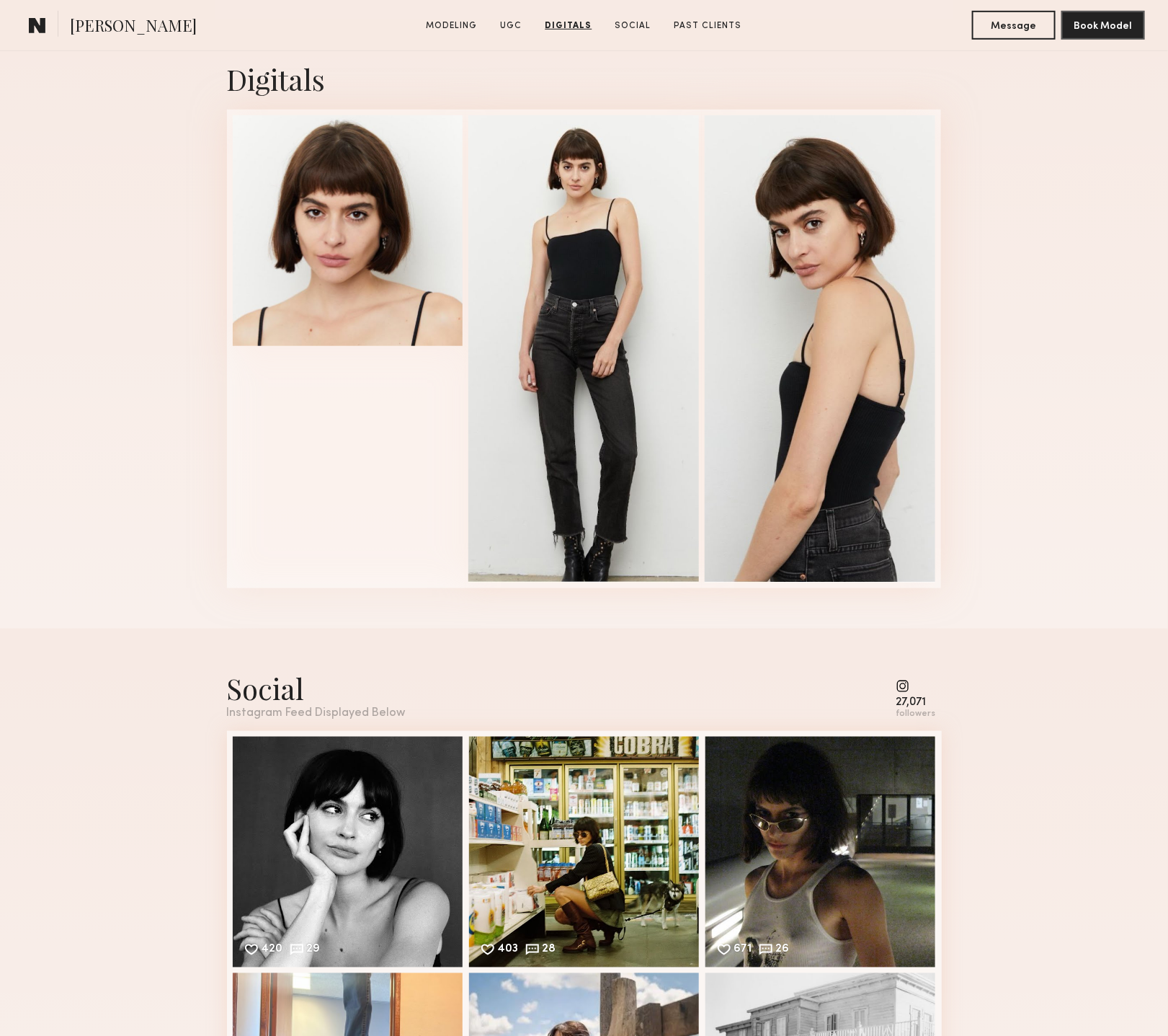
scroll to position [2447, 0]
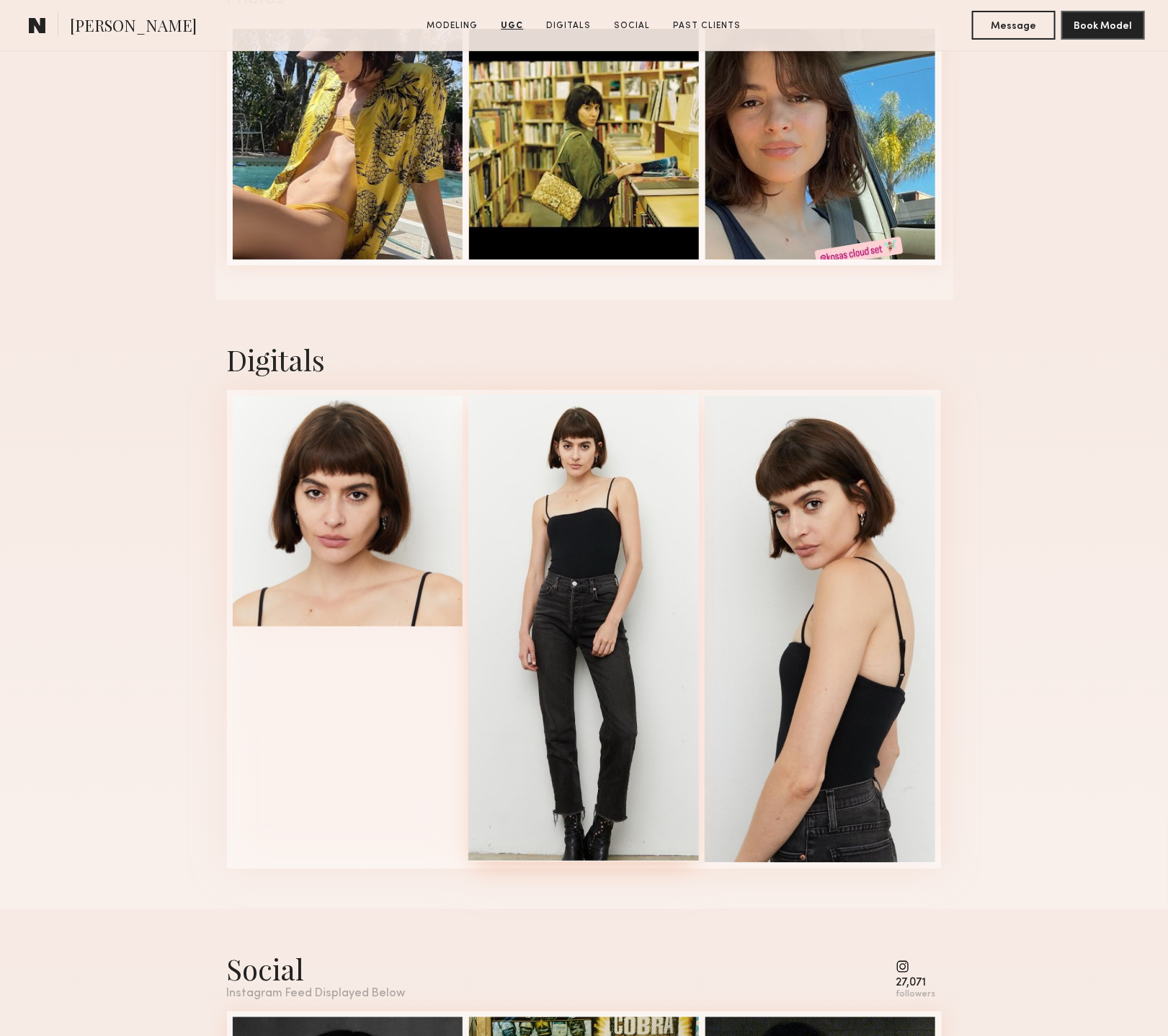
click at [549, 499] on div at bounding box center [584, 628] width 231 height 467
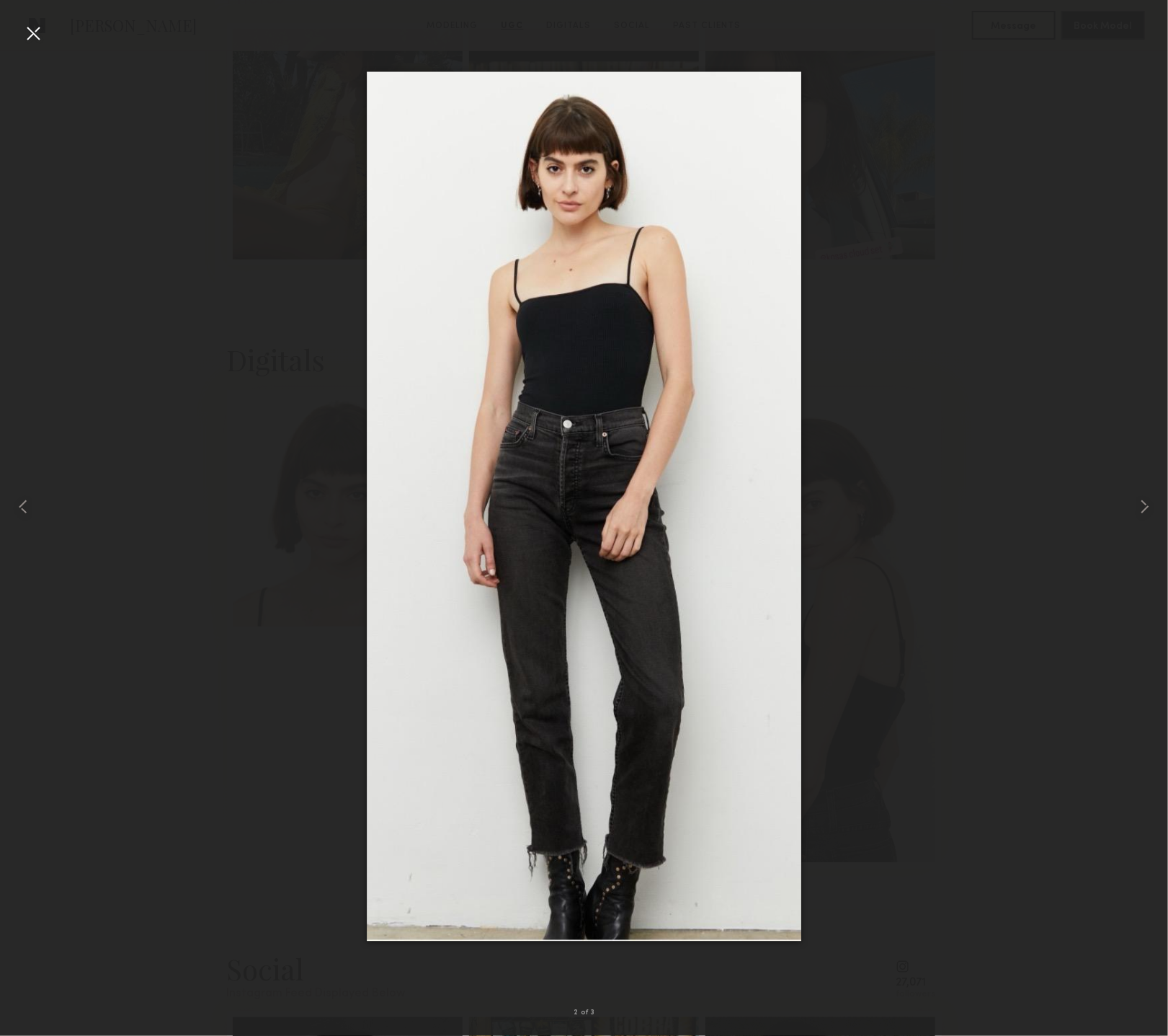
click at [35, 28] on div at bounding box center [33, 33] width 23 height 23
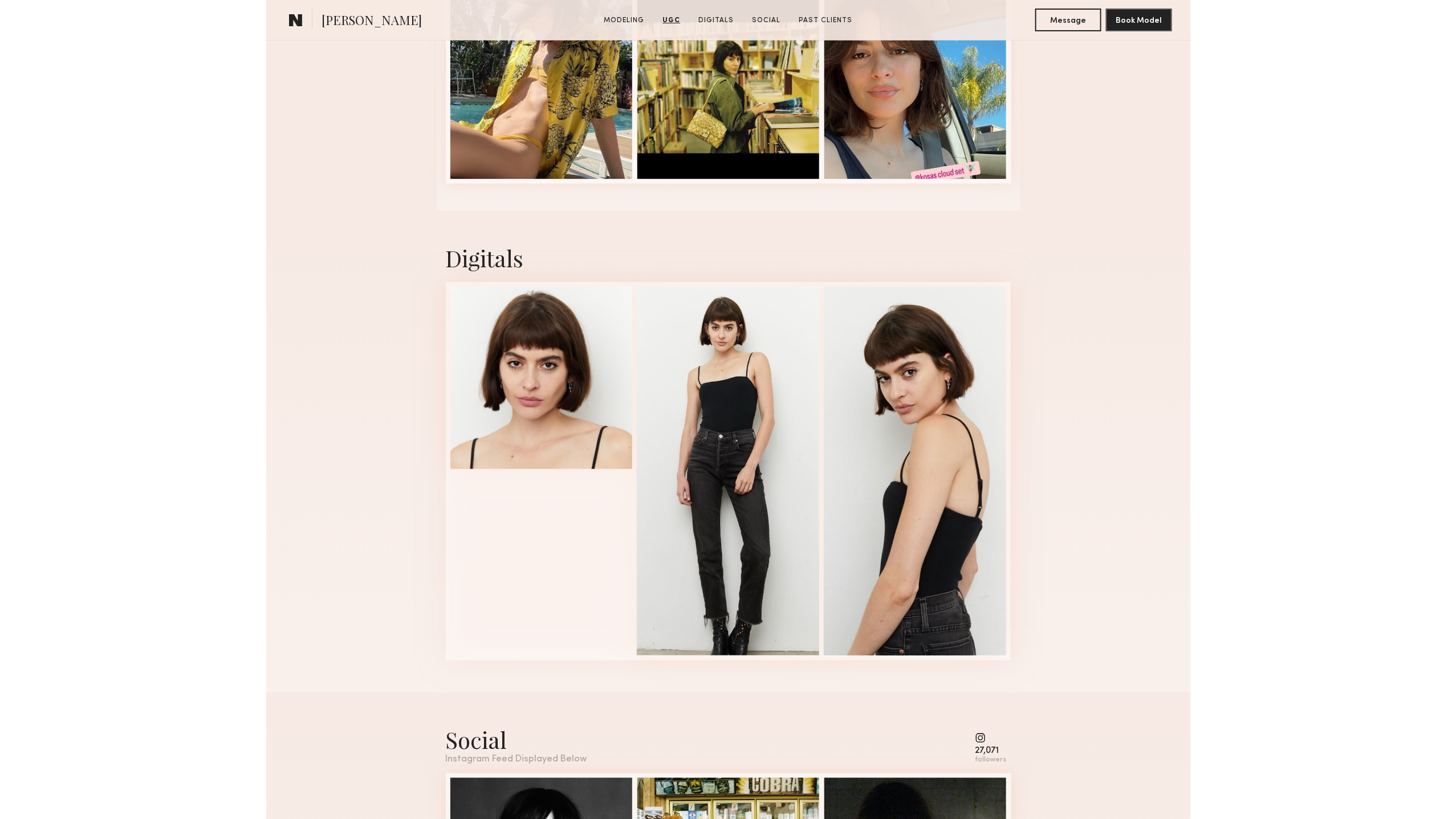
scroll to position [1786, 0]
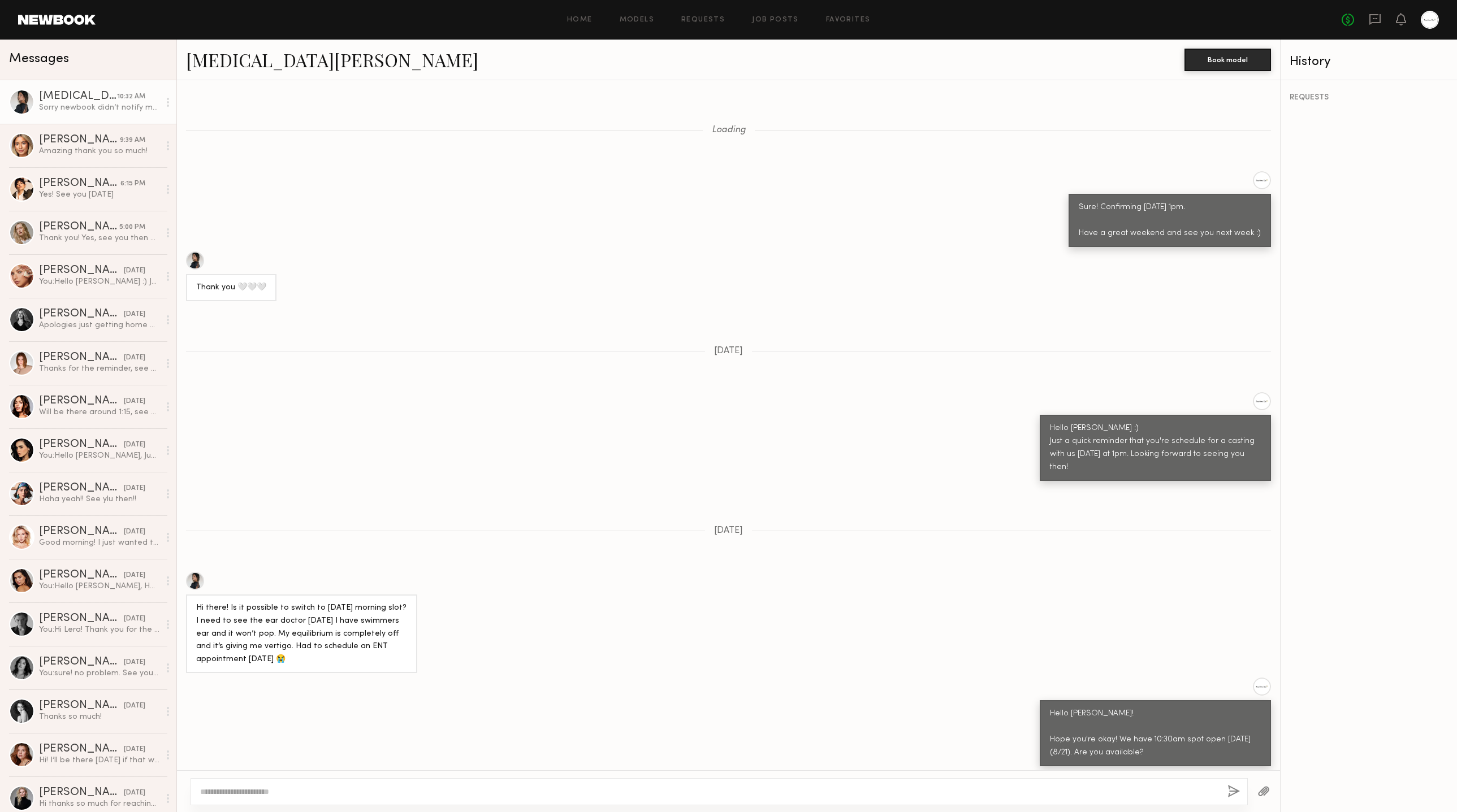
scroll to position [551, 0]
